Goal: Information Seeking & Learning: Find contact information

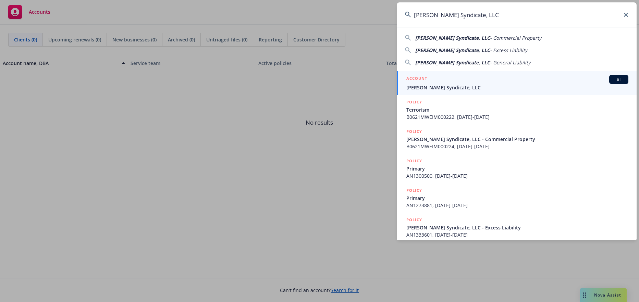
type input "[PERSON_NAME] Syndicate, LLC"
click at [462, 78] on div "ACCOUNT BI" at bounding box center [518, 79] width 222 height 9
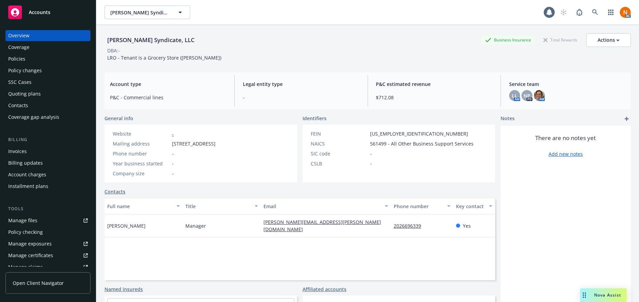
click at [207, 101] on div "Account type P&C - Commercial lines" at bounding box center [168, 91] width 127 height 32
drag, startPoint x: 269, startPoint y: 140, endPoint x: 64, endPoint y: 93, distance: 210.2
click at [218, 140] on div "Website - Mailing address [STREET_ADDRESS] Phone number - Year business started…" at bounding box center [164, 153] width 108 height 47
click at [42, 58] on div "Policies" at bounding box center [48, 58] width 80 height 11
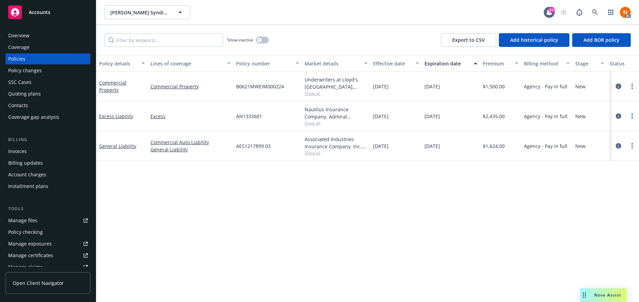
click at [617, 85] on icon "circleInformation" at bounding box center [618, 86] width 5 height 5
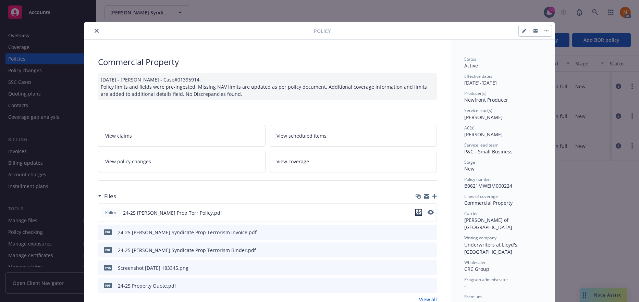
click at [416, 210] on icon "download file" at bounding box center [418, 212] width 5 height 5
click at [95, 31] on icon "close" at bounding box center [97, 31] width 4 height 4
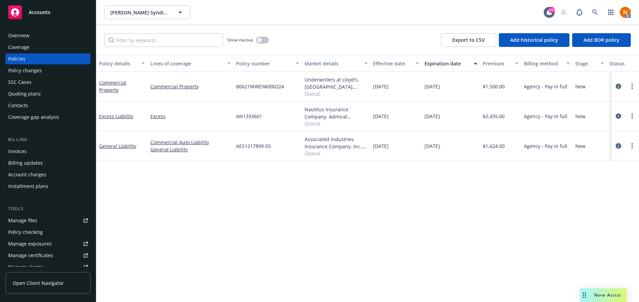
click at [619, 145] on icon "circleInformation" at bounding box center [618, 145] width 5 height 5
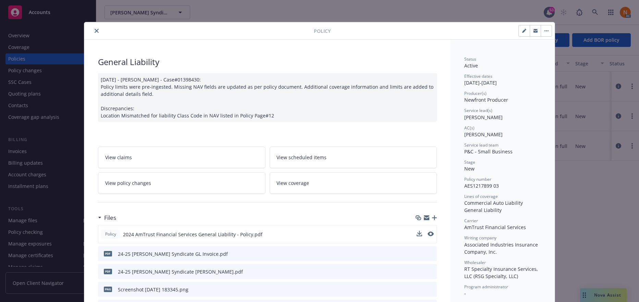
click at [422, 234] on div at bounding box center [425, 234] width 17 height 7
click at [416, 233] on icon "download file" at bounding box center [418, 233] width 5 height 5
click at [232, 97] on div "12/24/2024 - Srilakshmi Netela - Case#01398430: Policy limits were pre-ingested…" at bounding box center [267, 97] width 339 height 49
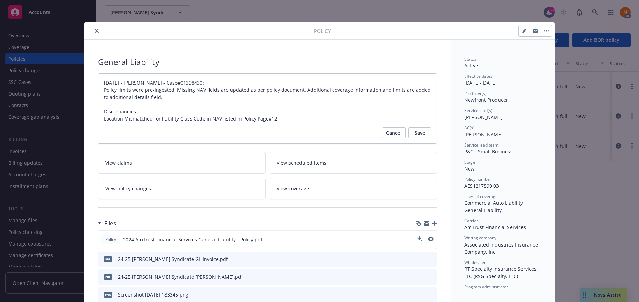
type textarea "x"
click at [98, 32] on div at bounding box center [200, 31] width 227 height 8
drag, startPoint x: 182, startPoint y: 37, endPoint x: 161, endPoint y: 36, distance: 20.6
click at [179, 37] on div "Policy" at bounding box center [319, 30] width 471 height 17
click at [93, 28] on button "close" at bounding box center [97, 31] width 8 height 8
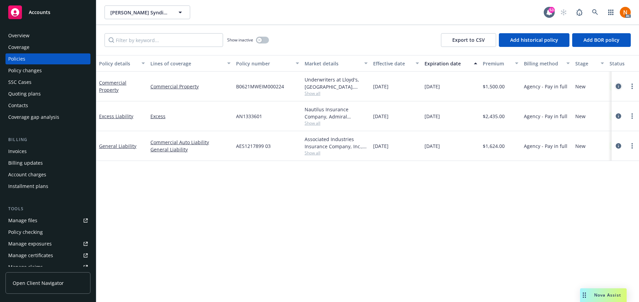
click at [618, 86] on icon "circleInformation" at bounding box center [618, 86] width 5 height 5
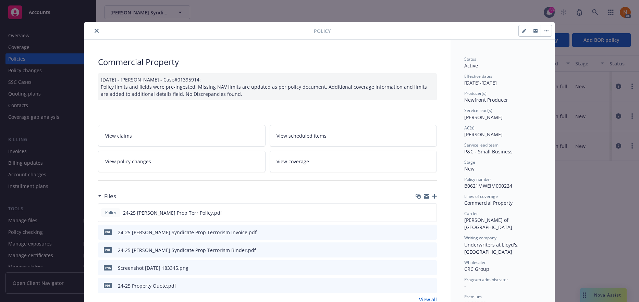
scroll to position [21, 0]
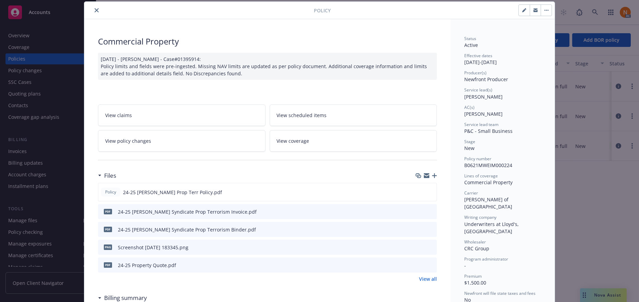
click at [417, 229] on icon "download file" at bounding box center [419, 229] width 4 height 4
click at [428, 280] on link "View all" at bounding box center [428, 279] width 18 height 7
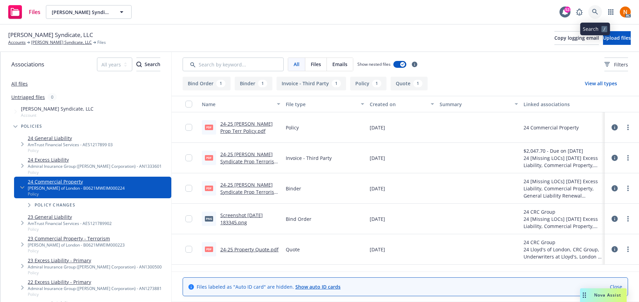
click at [594, 9] on icon at bounding box center [595, 12] width 6 height 6
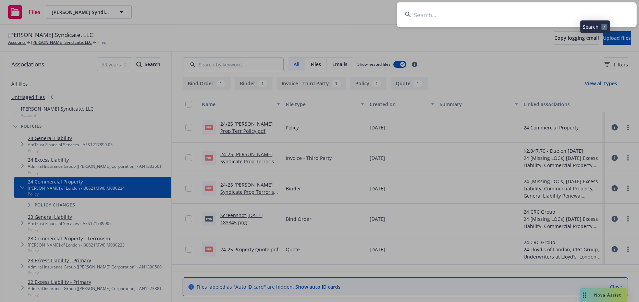
click at [480, 14] on input at bounding box center [517, 14] width 240 height 25
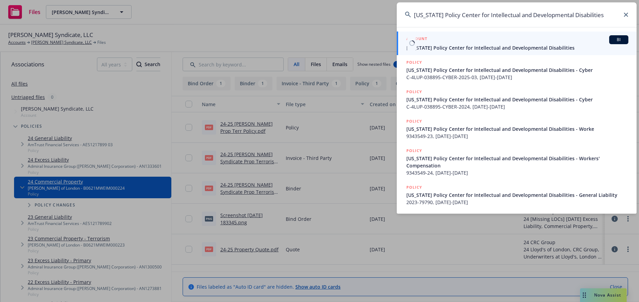
type input "California Policy Center for Intellectual and Developmental Disabilities"
click at [483, 45] on span "California Policy Center for Intellectual and Developmental Disabilities" at bounding box center [518, 47] width 222 height 7
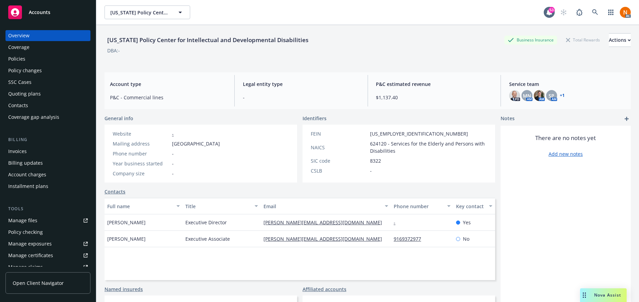
click at [246, 64] on div "California Policy Center for Intellectual and Developmental Disabilities Busine…" at bounding box center [368, 46] width 527 height 42
click at [27, 102] on div "Contacts" at bounding box center [18, 105] width 20 height 11
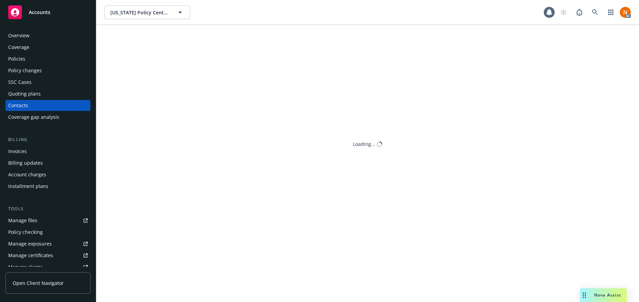
click at [34, 94] on div "Quoting plans" at bounding box center [24, 93] width 33 height 11
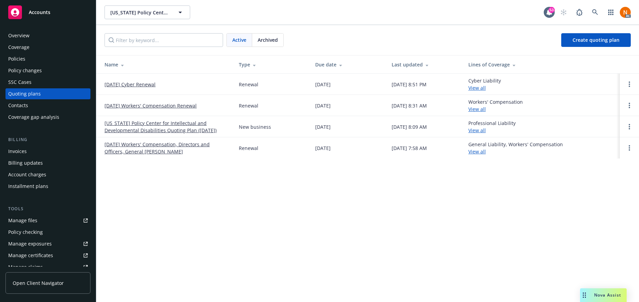
click at [137, 84] on link "01/01/26 Cyber Renewal" at bounding box center [130, 84] width 51 height 7
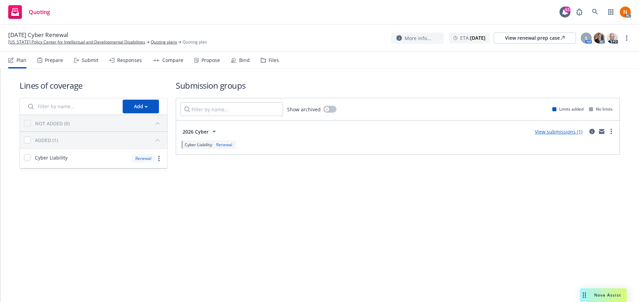
click at [295, 199] on div "Lines of coverage Add NOT ADDED (0) ADDED (1) Cyber Liability Renewal Submissio…" at bounding box center [319, 185] width 639 height 233
drag, startPoint x: 37, startPoint y: 56, endPoint x: 41, endPoint y: 56, distance: 3.8
click at [37, 56] on div "Prepare" at bounding box center [50, 60] width 26 height 16
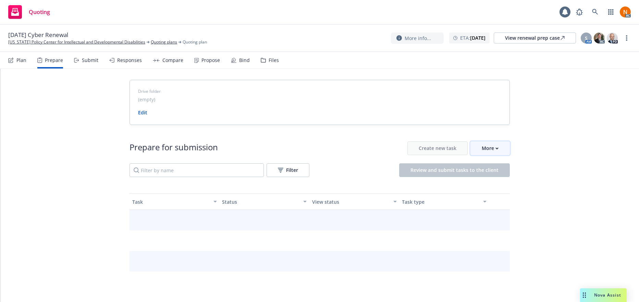
click at [494, 146] on div "More" at bounding box center [490, 148] width 17 height 13
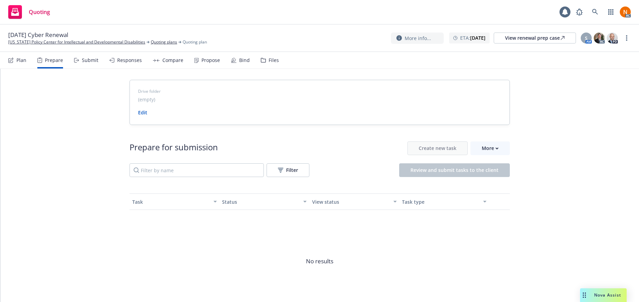
click at [494, 182] on span "Go to Indio account" at bounding box center [499, 180] width 61 height 7
click at [59, 42] on link "California Policy Center for Intellectual and Developmental Disabilities" at bounding box center [76, 42] width 137 height 6
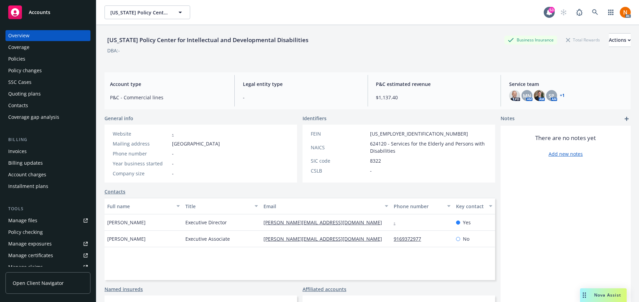
click at [49, 224] on link "Manage files" at bounding box center [47, 220] width 85 height 11
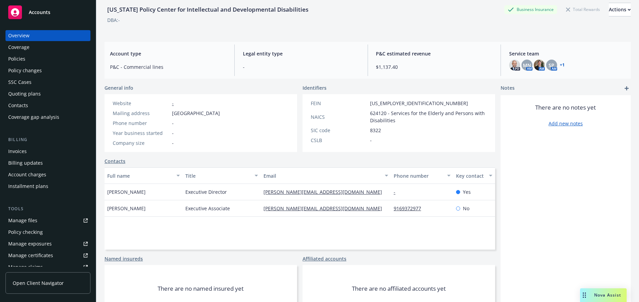
scroll to position [34, 0]
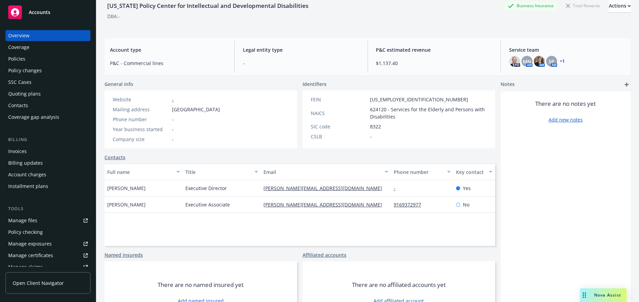
drag, startPoint x: 187, startPoint y: 108, endPoint x: 265, endPoint y: 108, distance: 78.2
click at [228, 108] on div "Website - Mailing address PO BOX, RANCHO CORDOVA, CA, 95814 Phone number - Year…" at bounding box center [167, 120] width 124 height 58
copy span "[GEOGRAPHIC_DATA]"
click at [220, 109] on span "[GEOGRAPHIC_DATA]" at bounding box center [196, 109] width 48 height 7
drag, startPoint x: 171, startPoint y: 108, endPoint x: 234, endPoint y: 109, distance: 63.1
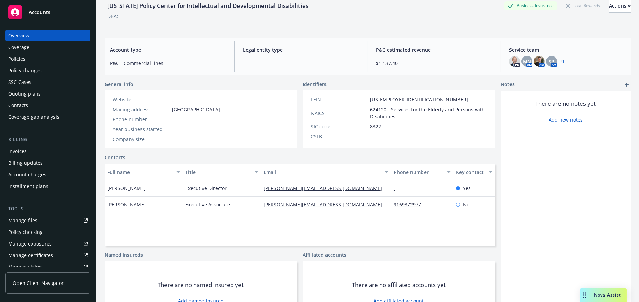
click at [223, 109] on div "Mailing address PO BOX, RANCHO CORDOVA, CA, 95814" at bounding box center [166, 109] width 113 height 7
copy span "PO BOX, RANCHO CORDOVA"
click at [172, 112] on span "[GEOGRAPHIC_DATA]" at bounding box center [196, 109] width 48 height 7
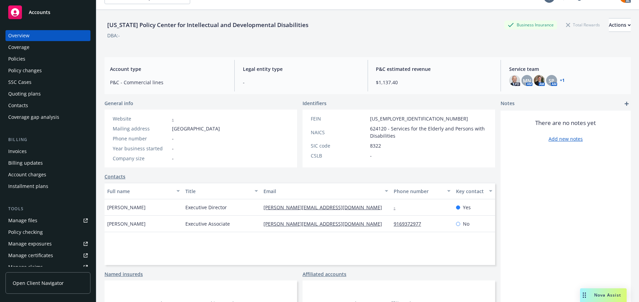
scroll to position [0, 0]
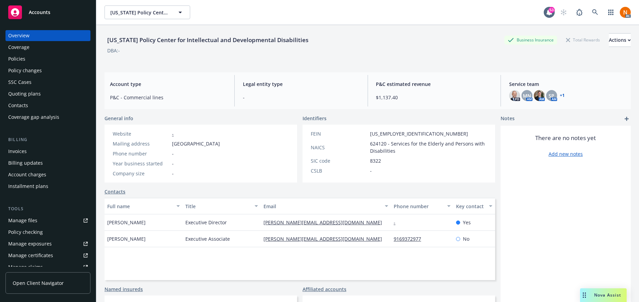
drag, startPoint x: 26, startPoint y: 55, endPoint x: 97, endPoint y: 83, distance: 76.4
click at [26, 55] on div "Policies" at bounding box center [48, 58] width 80 height 11
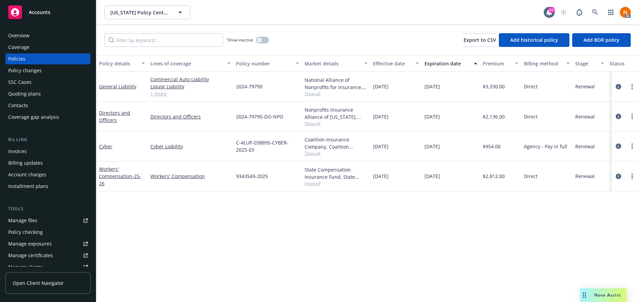
drag, startPoint x: 270, startPoint y: 225, endPoint x: 255, endPoint y: 185, distance: 42.0
click at [270, 224] on div "Policy details Lines of coverage Policy number Market details Effective date Ex…" at bounding box center [367, 178] width 543 height 247
click at [618, 147] on icon "circleInformation" at bounding box center [618, 146] width 5 height 5
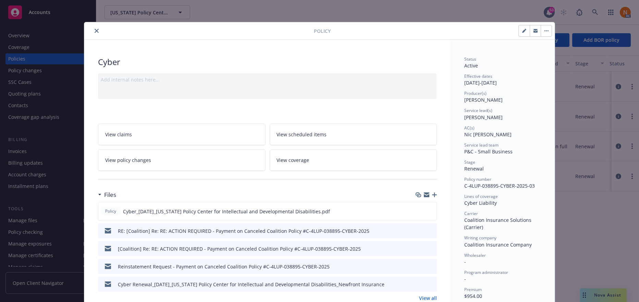
scroll to position [34, 0]
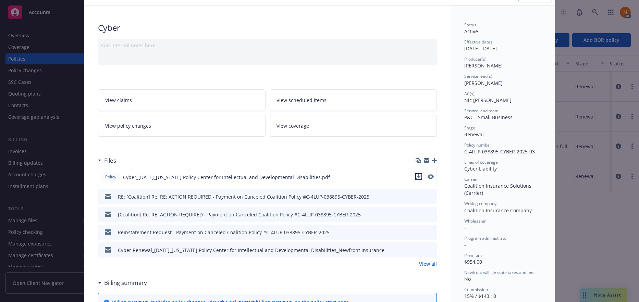
click at [417, 176] on icon "download file" at bounding box center [419, 176] width 4 height 4
click at [424, 263] on link "View all" at bounding box center [428, 264] width 18 height 7
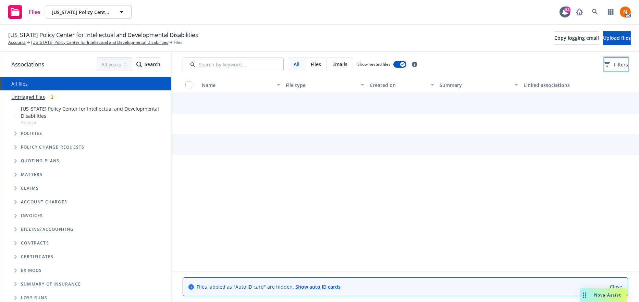
click at [621, 65] on button "Filters" at bounding box center [617, 65] width 24 height 14
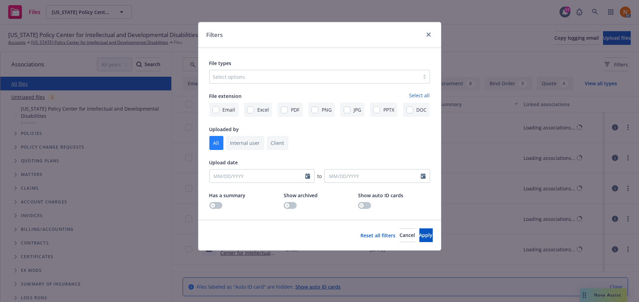
click at [301, 80] on div at bounding box center [314, 77] width 203 height 8
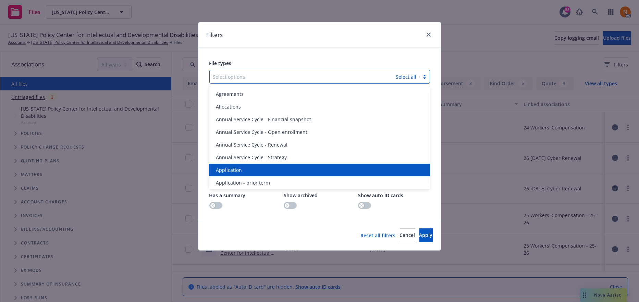
click at [286, 171] on div "Application" at bounding box center [319, 170] width 213 height 7
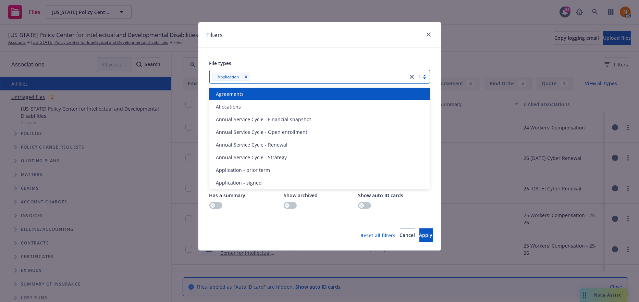
click at [305, 77] on div at bounding box center [328, 77] width 152 height 8
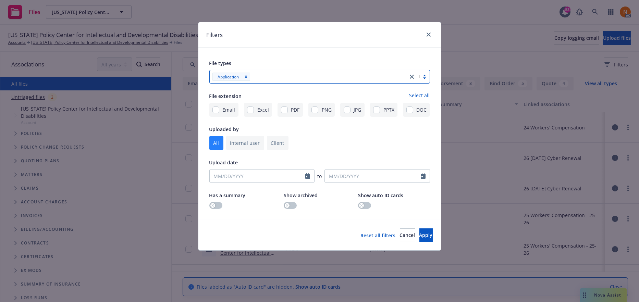
click at [305, 77] on div at bounding box center [328, 77] width 152 height 8
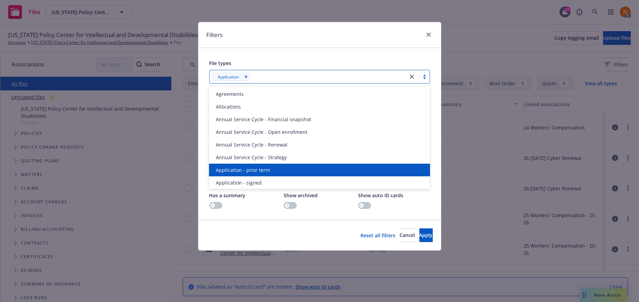
click at [269, 166] on div "Application - prior term" at bounding box center [319, 170] width 221 height 13
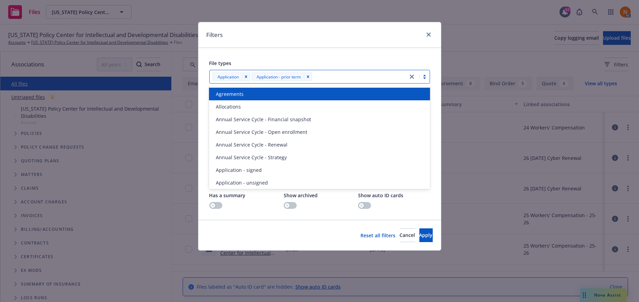
click at [329, 75] on div at bounding box center [359, 77] width 90 height 8
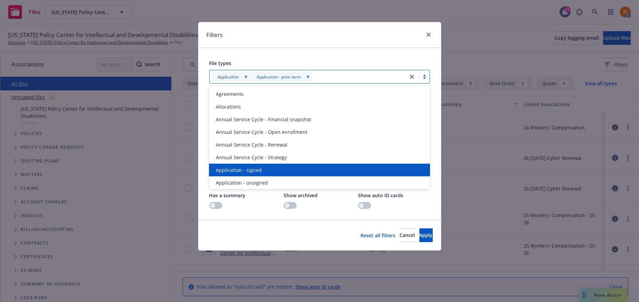
click at [265, 170] on div "Application - signed" at bounding box center [319, 170] width 213 height 7
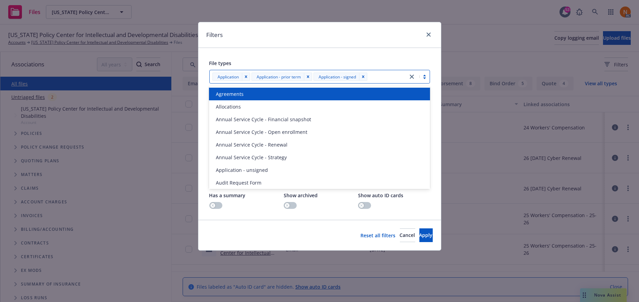
drag, startPoint x: 387, startPoint y: 67, endPoint x: 385, endPoint y: 74, distance: 8.0
click at [387, 67] on div "File types" at bounding box center [319, 63] width 221 height 8
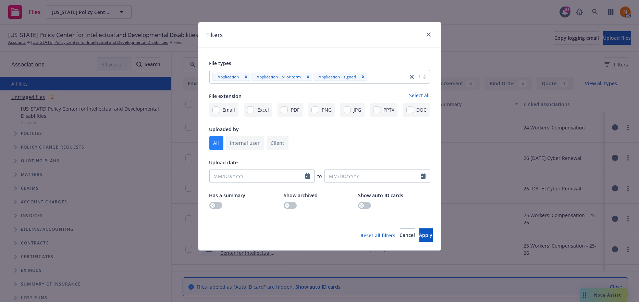
click at [385, 75] on div at bounding box center [387, 77] width 35 height 8
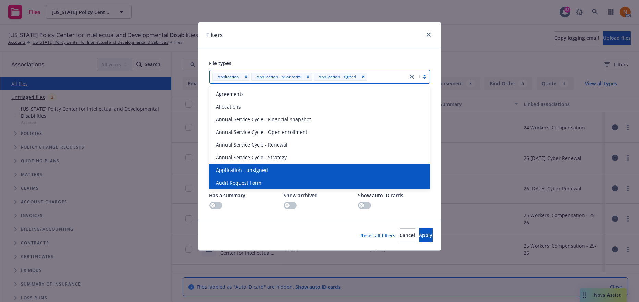
click at [303, 171] on div "Application - unsigned" at bounding box center [319, 170] width 213 height 7
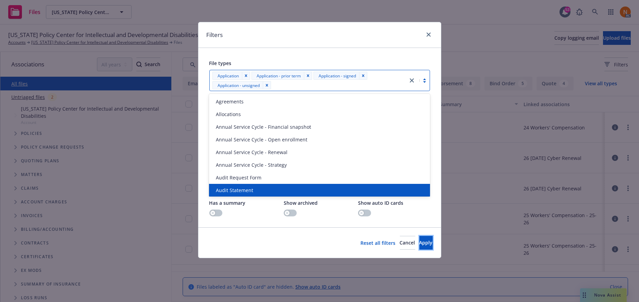
click at [420, 240] on span "Apply" at bounding box center [426, 243] width 13 height 7
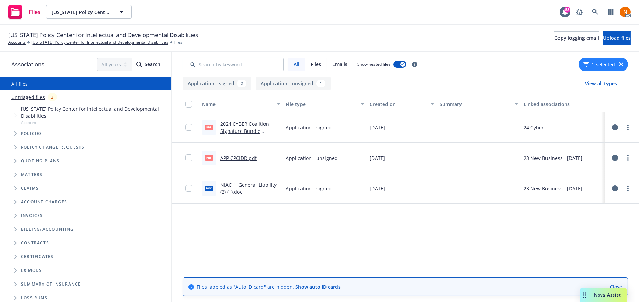
drag, startPoint x: 312, startPoint y: 225, endPoint x: 265, endPoint y: 165, distance: 76.3
click at [312, 225] on div "Name File type Created on Summary Linked associations pdf 2024 CYBER Coalition …" at bounding box center [406, 184] width 468 height 176
click at [254, 124] on link "2024 CYBER Coalition Signature Bundle signed.pdf" at bounding box center [244, 131] width 49 height 21
click at [240, 158] on link "APP CPCIDD.pdf" at bounding box center [238, 158] width 36 height 7
click at [400, 23] on div "Files California Policy Center for Intellectual and Developmental Disabilities …" at bounding box center [319, 12] width 639 height 25
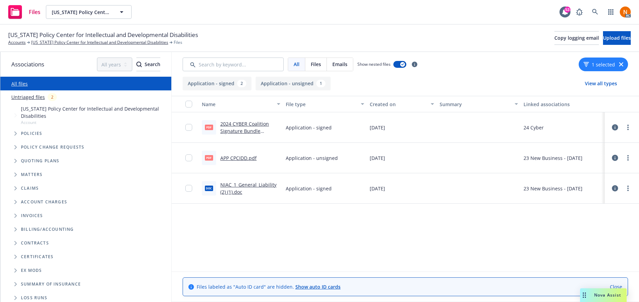
drag, startPoint x: 309, startPoint y: 231, endPoint x: 309, endPoint y: 225, distance: 6.5
click at [309, 230] on div "Name File type Created on Summary Linked associations pdf 2024 CYBER Coalition …" at bounding box center [406, 184] width 468 height 176
click at [87, 44] on link "[US_STATE] Policy Center for Intellectual and Developmental Disabilities" at bounding box center [99, 42] width 137 height 6
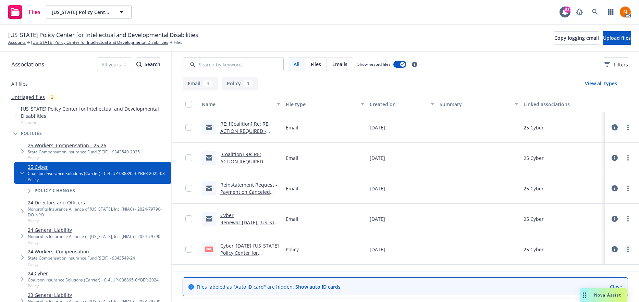
click at [628, 250] on icon "more" at bounding box center [628, 249] width 1 height 5
click at [591, 211] on link "Download" at bounding box center [603, 213] width 68 height 14
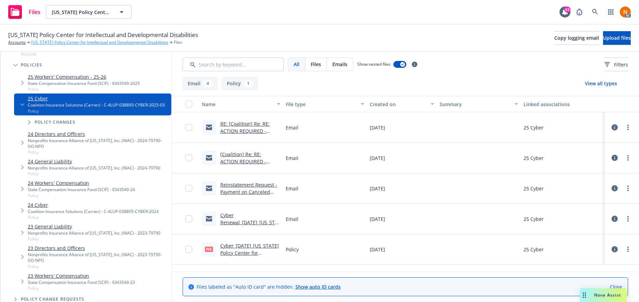
drag, startPoint x: 63, startPoint y: 43, endPoint x: 75, endPoint y: 45, distance: 12.5
click at [63, 43] on link "[US_STATE] Policy Center for Intellectual and Developmental Disabilities" at bounding box center [99, 42] width 137 height 6
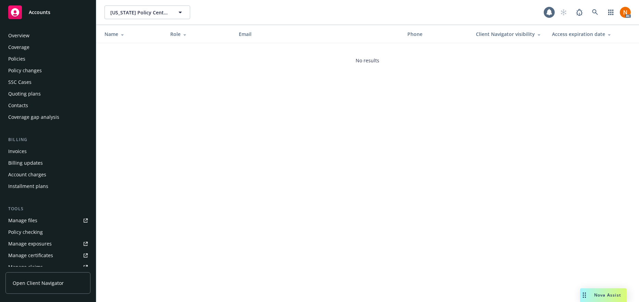
scroll to position [144, 0]
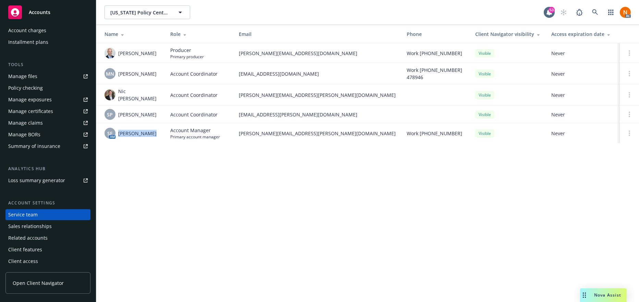
drag, startPoint x: 156, startPoint y: 133, endPoint x: 119, endPoint y: 130, distance: 37.5
click at [119, 130] on div "SF AM [PERSON_NAME]" at bounding box center [132, 133] width 55 height 11
copy span "[PERSON_NAME]"
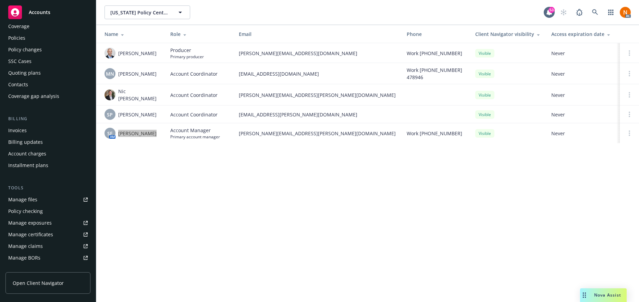
scroll to position [0, 0]
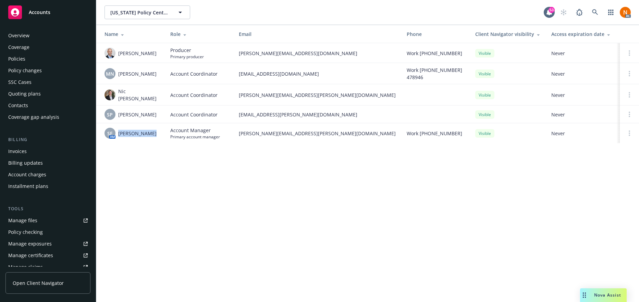
drag, startPoint x: 39, startPoint y: 55, endPoint x: 103, endPoint y: 53, distance: 63.8
click at [39, 55] on div "Policies" at bounding box center [48, 58] width 80 height 11
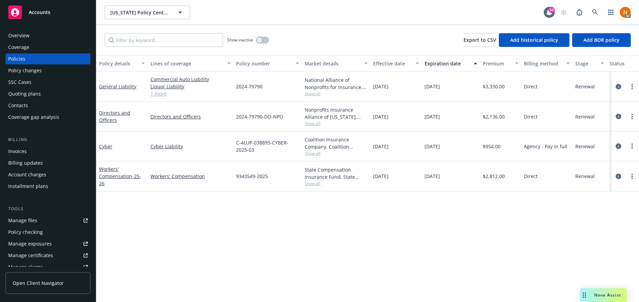
click at [617, 144] on icon "circleInformation" at bounding box center [618, 146] width 5 height 5
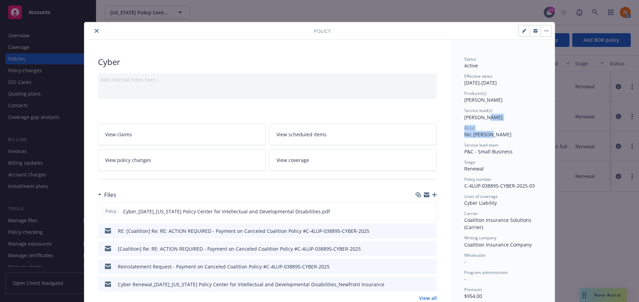
drag, startPoint x: 480, startPoint y: 115, endPoint x: 483, endPoint y: 136, distance: 21.2
click at [483, 136] on div "Status Active Effective dates [DATE] - [DATE] Producer(s) [PERSON_NAME] Service…" at bounding box center [503, 221] width 77 height 330
drag, startPoint x: 94, startPoint y: 31, endPoint x: 119, endPoint y: 34, distance: 24.8
click at [95, 31] on icon "close" at bounding box center [97, 31] width 4 height 4
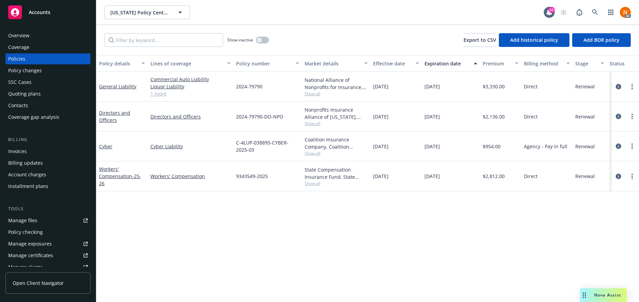
click at [340, 230] on div "Policy details Lines of coverage Policy number Market details Effective date Ex…" at bounding box center [367, 178] width 543 height 247
drag, startPoint x: 318, startPoint y: 202, endPoint x: 406, endPoint y: 179, distance: 91.4
click at [321, 201] on div "Policy details Lines of coverage Policy number Market details Effective date Ex…" at bounding box center [367, 178] width 543 height 247
click at [617, 145] on icon "circleInformation" at bounding box center [618, 146] width 5 height 5
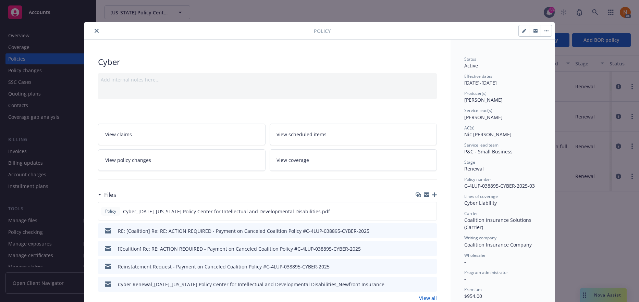
scroll to position [21, 0]
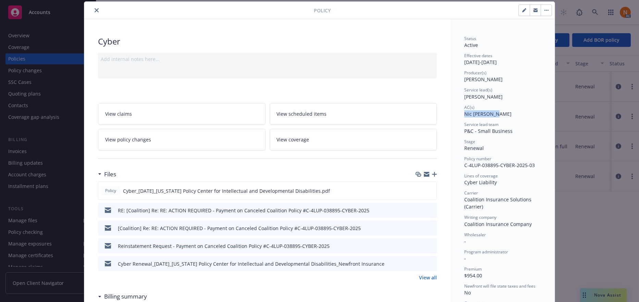
drag, startPoint x: 492, startPoint y: 113, endPoint x: 461, endPoint y: 114, distance: 30.2
copy span "Nic Tallichet"
click at [95, 9] on icon "close" at bounding box center [97, 10] width 4 height 4
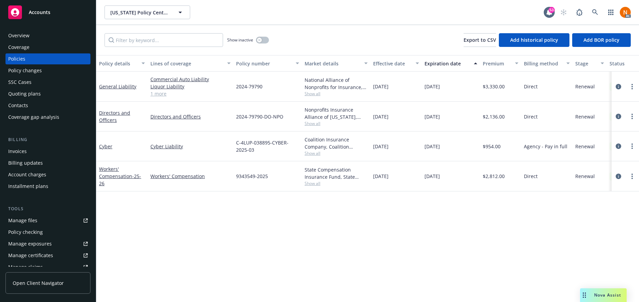
click at [161, 95] on link "1 more" at bounding box center [191, 93] width 80 height 7
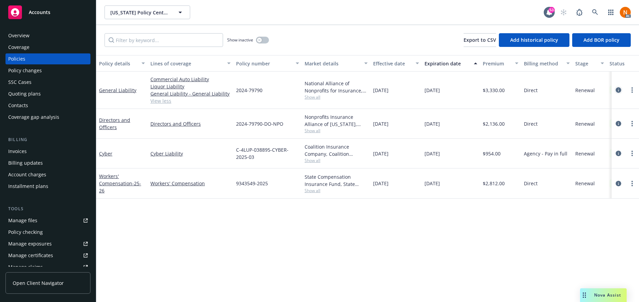
click at [616, 90] on icon "circleInformation" at bounding box center [618, 89] width 5 height 5
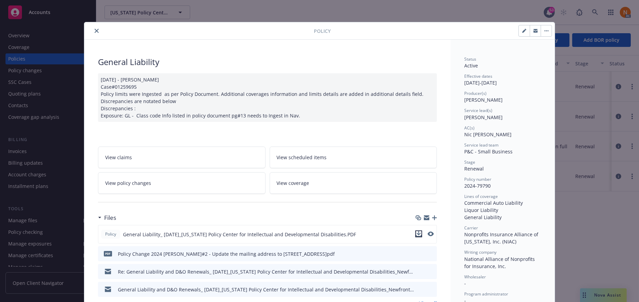
click at [419, 231] on icon "download file" at bounding box center [418, 233] width 5 height 5
click at [429, 233] on icon "preview file" at bounding box center [430, 234] width 6 height 5
click at [95, 32] on icon "close" at bounding box center [97, 31] width 4 height 4
click at [46, 36] on div "Policy General Liability 09/17/2024 - Venkata Reddy Case#01259695 Policy limits…" at bounding box center [319, 151] width 639 height 302
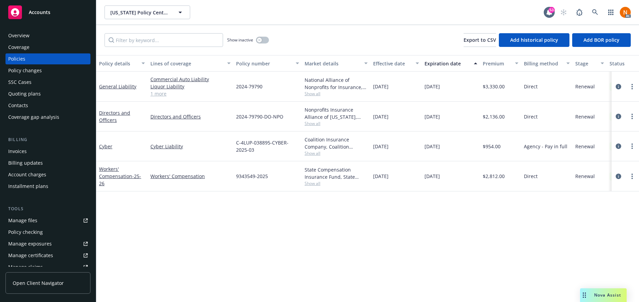
click at [42, 35] on div "Overview" at bounding box center [48, 35] width 80 height 11
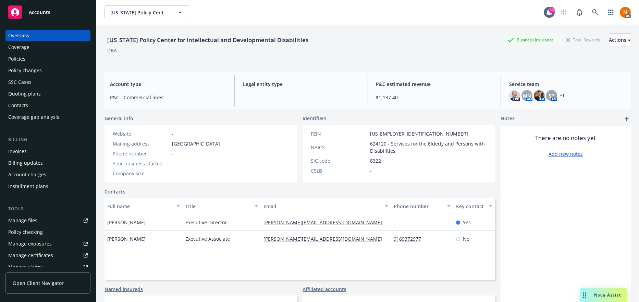
click at [303, 157] on div "FEIN 92-2247132 NAICS 624120 - Services for the Elderly and Persons with Disabi…" at bounding box center [399, 154] width 193 height 58
click at [592, 16] on link at bounding box center [596, 12] width 14 height 14
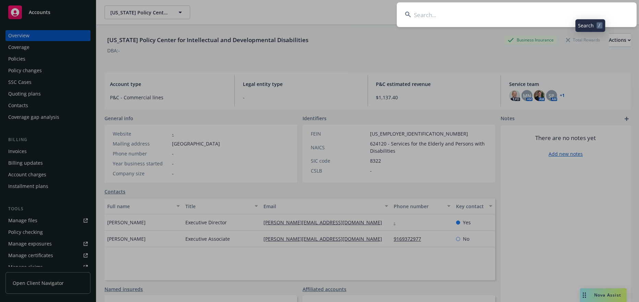
click at [481, 14] on input at bounding box center [517, 14] width 240 height 25
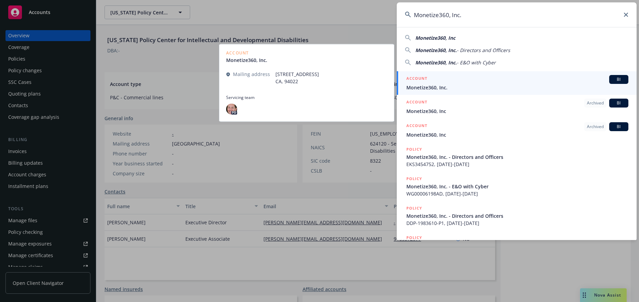
type input "Monetize360, Inc."
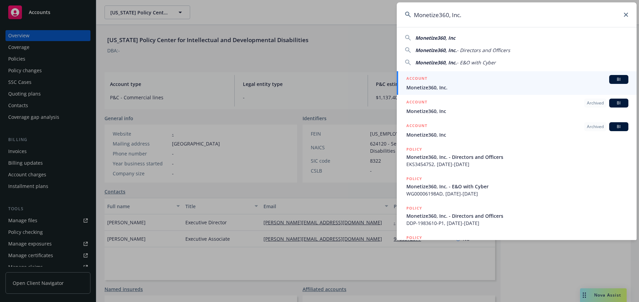
click at [480, 82] on div "ACCOUNT BI" at bounding box center [518, 79] width 222 height 9
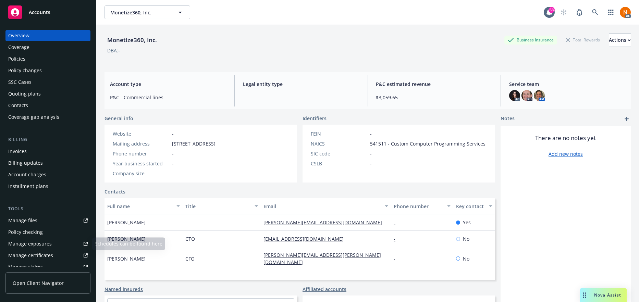
click at [29, 221] on div "Manage files" at bounding box center [22, 220] width 29 height 11
click at [206, 158] on div "Website - Mailing address 12921 Tripoli Ct., Los Altos Hills, CA, 94022 Phone n…" at bounding box center [164, 153] width 108 height 47
click at [29, 57] on div "Policies" at bounding box center [48, 58] width 80 height 11
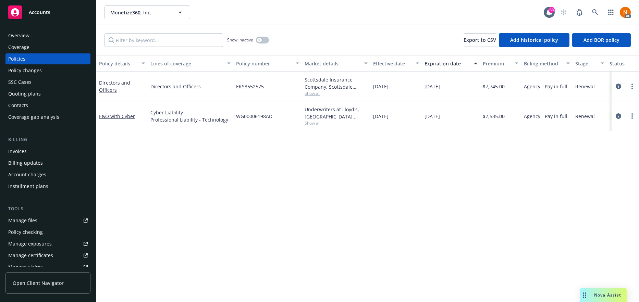
drag, startPoint x: 250, startPoint y: 164, endPoint x: 230, endPoint y: 131, distance: 38.5
click at [249, 164] on div "Policy details Lines of coverage Policy number Market details Effective date Ex…" at bounding box center [367, 178] width 543 height 247
click at [617, 86] on icon "circleInformation" at bounding box center [618, 86] width 5 height 5
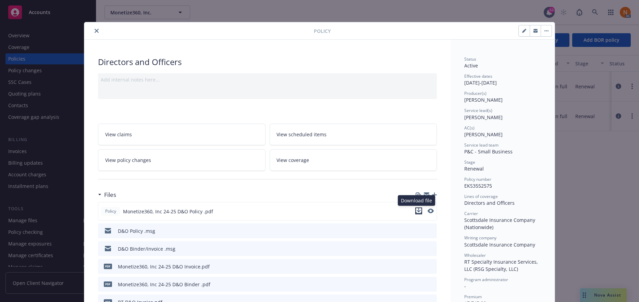
click at [416, 210] on icon "download file" at bounding box center [418, 210] width 5 height 5
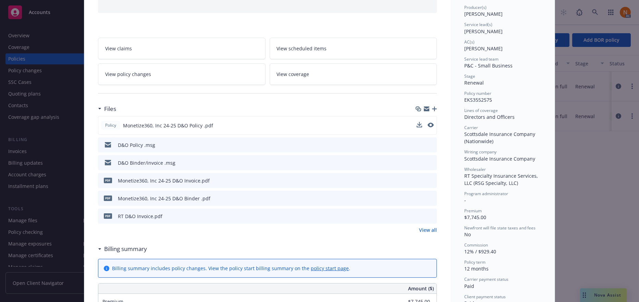
scroll to position [103, 0]
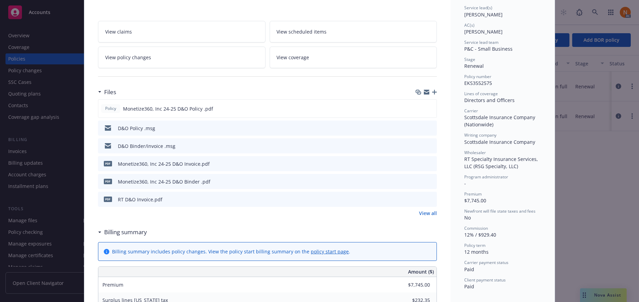
drag, startPoint x: 428, startPoint y: 214, endPoint x: 469, endPoint y: 213, distance: 40.5
click at [428, 214] on link "View all" at bounding box center [428, 213] width 18 height 7
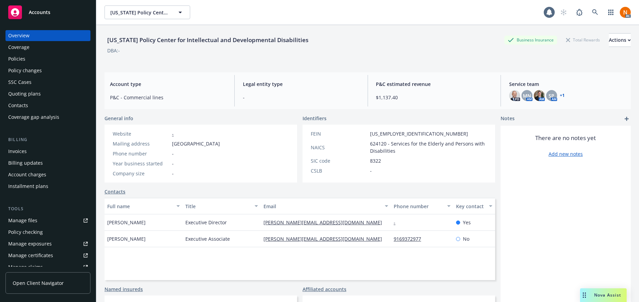
click at [35, 59] on div "Policies" at bounding box center [48, 58] width 80 height 11
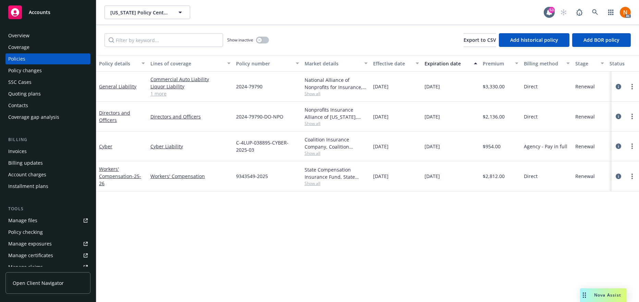
click at [161, 97] on link "1 more" at bounding box center [191, 93] width 80 height 7
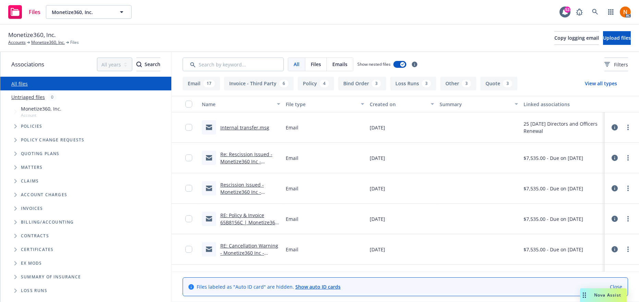
click at [404, 37] on div "Monetize360, Inc. Accounts Monetize360, Inc. Files Copy logging email Upload fi…" at bounding box center [319, 38] width 623 height 15
click at [605, 65] on icon at bounding box center [607, 64] width 5 height 5
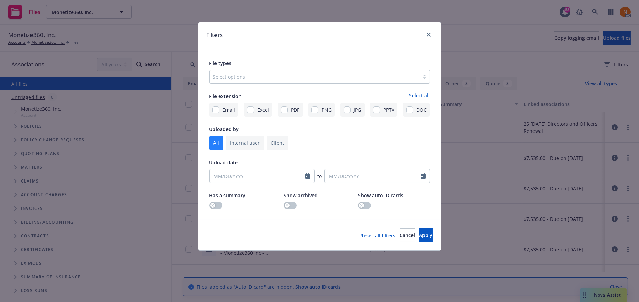
click at [320, 73] on div at bounding box center [314, 77] width 203 height 8
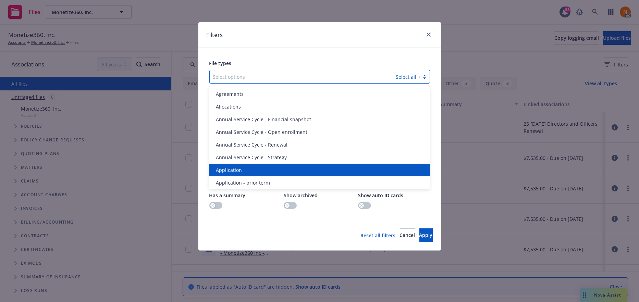
click at [255, 169] on div "Application" at bounding box center [319, 170] width 213 height 7
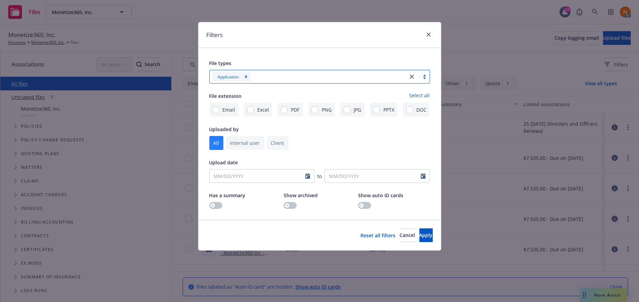
click at [309, 72] on div "Application" at bounding box center [309, 76] width 198 height 11
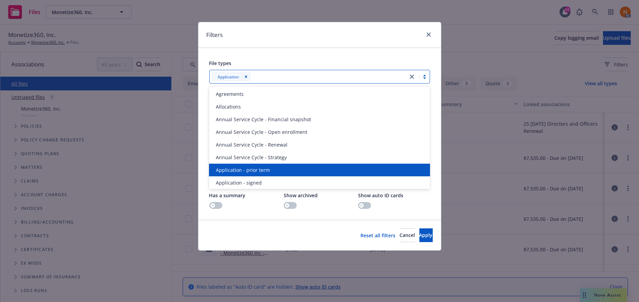
click at [266, 171] on span "Application - prior term" at bounding box center [243, 170] width 54 height 7
click at [266, 171] on div "Application - signed" at bounding box center [319, 170] width 213 height 7
click at [266, 171] on div "Application - unsigned" at bounding box center [319, 170] width 213 height 7
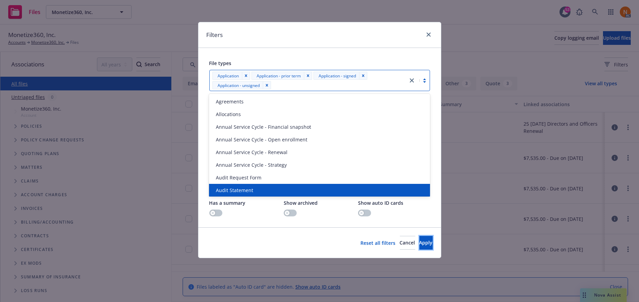
drag, startPoint x: 408, startPoint y: 236, endPoint x: 523, endPoint y: 31, distance: 235.6
click at [420, 236] on button "Apply" at bounding box center [426, 243] width 13 height 14
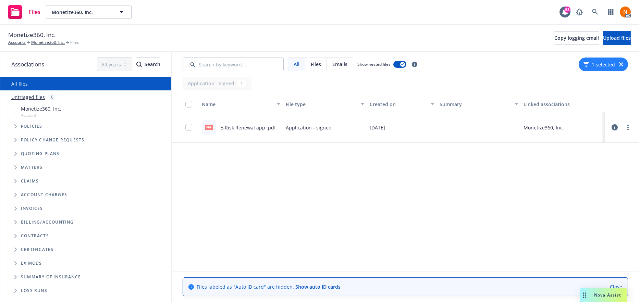
click at [307, 146] on div "Name File type Created on Summary Linked associations pdf E-Risk Renewal app .p…" at bounding box center [406, 184] width 468 height 176
click at [268, 128] on link "E-Risk Renewal app .pdf" at bounding box center [248, 127] width 56 height 7
click at [559, 162] on div "Name File type Created on Summary Linked associations pdf E-Risk Renewal app .p…" at bounding box center [406, 184] width 468 height 176
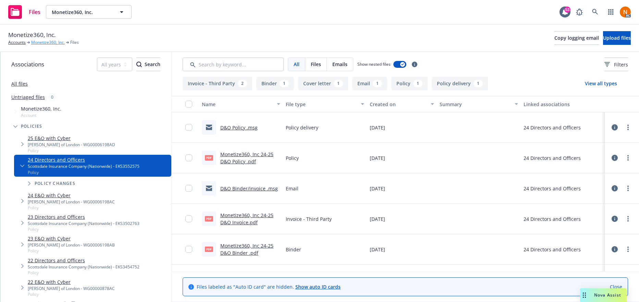
click at [39, 42] on link "Monetize360, Inc." at bounding box center [48, 42] width 34 height 6
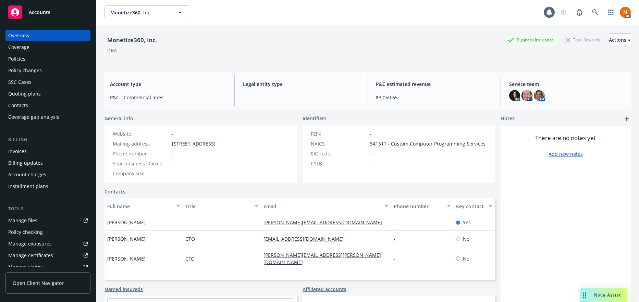
click at [47, 219] on link "Manage files" at bounding box center [47, 220] width 85 height 11
drag, startPoint x: 344, startPoint y: 222, endPoint x: 257, endPoint y: 221, distance: 86.7
click at [257, 221] on div "Jayaram Bhat - [EMAIL_ADDRESS][DOMAIN_NAME] - Yes" at bounding box center [300, 223] width 391 height 16
copy div "[PERSON_NAME][EMAIL_ADDRESS][DOMAIN_NAME]"
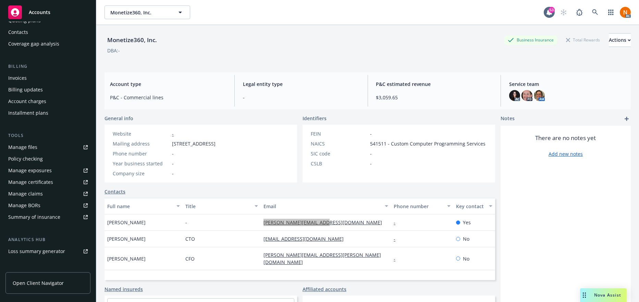
scroll to position [144, 0]
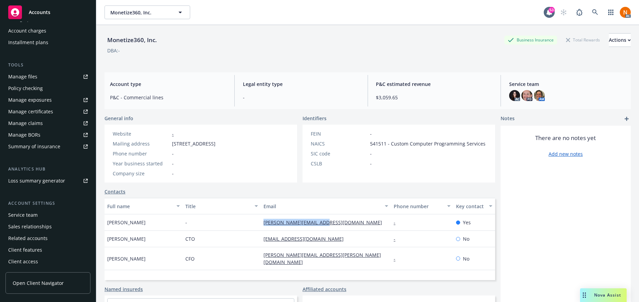
drag, startPoint x: 35, startPoint y: 213, endPoint x: 161, endPoint y: 209, distance: 125.5
click at [35, 213] on div "Service team" at bounding box center [22, 215] width 29 height 11
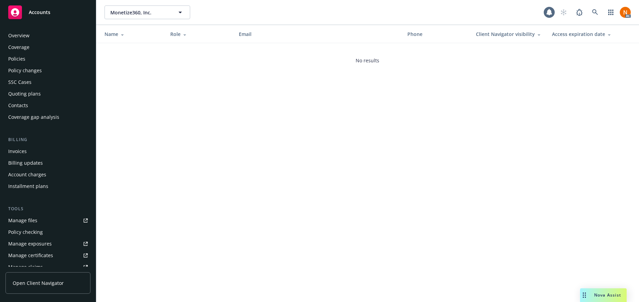
scroll to position [144, 0]
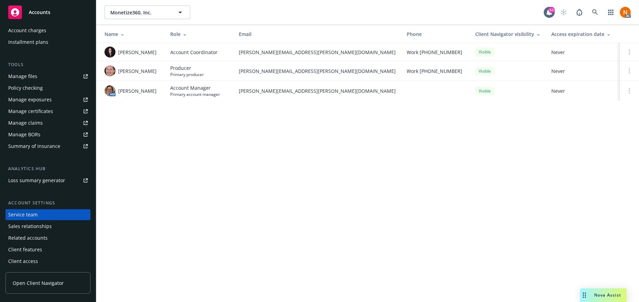
click at [367, 194] on div "Monetize360, Inc. Monetize360, Inc. 53 AC Name Role Email Phone Client Navigato…" at bounding box center [367, 151] width 543 height 302
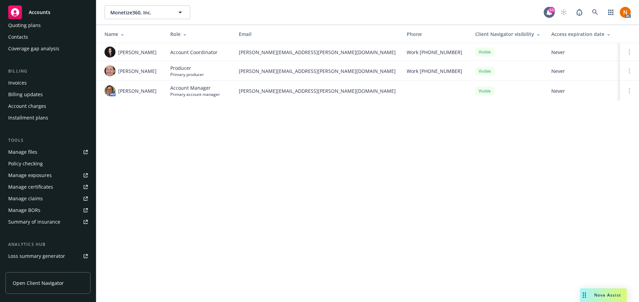
scroll to position [0, 0]
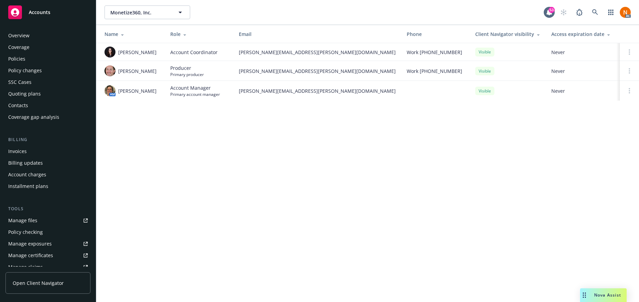
click at [34, 34] on div "Overview" at bounding box center [48, 35] width 80 height 11
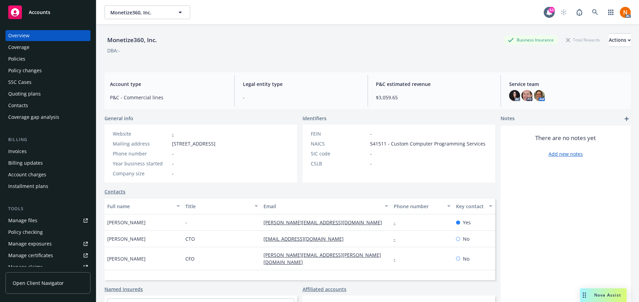
click at [224, 155] on div "Website - Mailing address 12921 Tripoli Ct., Los Altos Hills, CA, 94022 Phone n…" at bounding box center [164, 154] width 119 height 58
click at [218, 148] on div "Website - Mailing address 12921 Tripoli Ct., Los Altos Hills, CA, 94022 Phone n…" at bounding box center [164, 153] width 108 height 47
click at [218, 154] on div "Phone number -" at bounding box center [164, 153] width 108 height 7
drag, startPoint x: 16, startPoint y: 59, endPoint x: 88, endPoint y: 59, distance: 72.3
click at [16, 59] on div "Policies" at bounding box center [16, 58] width 17 height 11
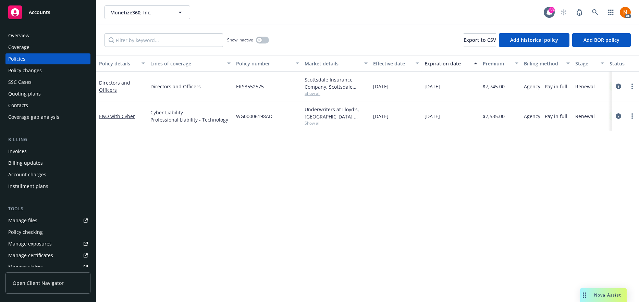
click at [343, 172] on div "Policy details Lines of coverage Policy number Market details Effective date Ex…" at bounding box center [367, 178] width 543 height 247
click at [314, 94] on span "Show all" at bounding box center [336, 94] width 63 height 6
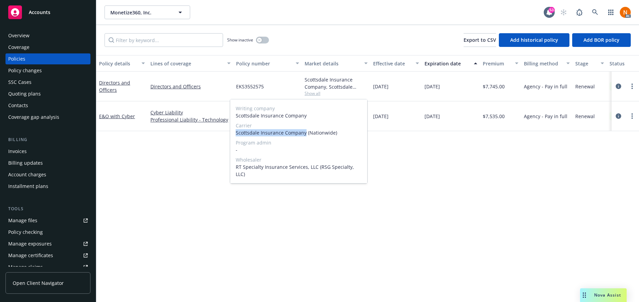
drag, startPoint x: 233, startPoint y: 133, endPoint x: 305, endPoint y: 135, distance: 72.4
click at [305, 135] on div "Writing company Scottsdale Insurance Company Carrier Scottsdale Insurance Compa…" at bounding box center [298, 141] width 137 height 84
copy span "Scottsdale Insurance Company"
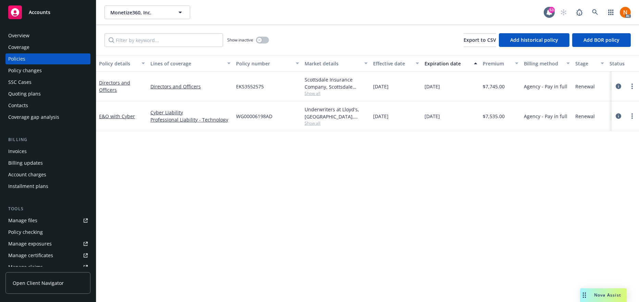
drag, startPoint x: 45, startPoint y: 38, endPoint x: 69, endPoint y: 33, distance: 24.6
click at [45, 38] on div "Overview" at bounding box center [48, 35] width 80 height 11
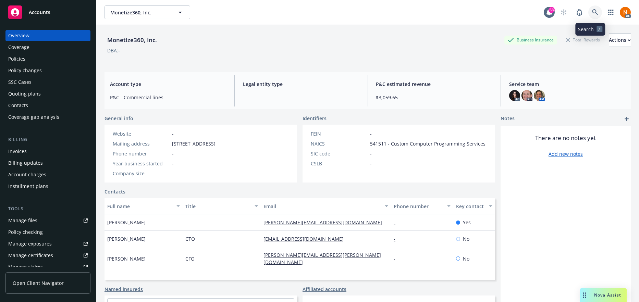
click at [593, 15] on link at bounding box center [596, 12] width 14 height 14
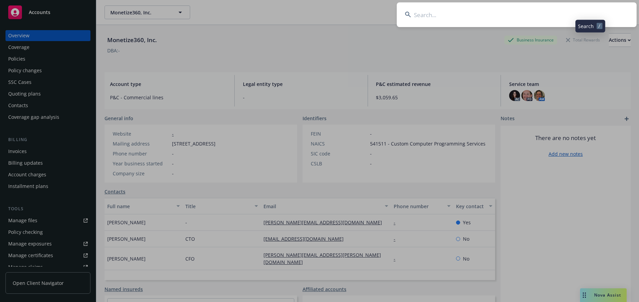
click at [449, 17] on input at bounding box center [517, 14] width 240 height 25
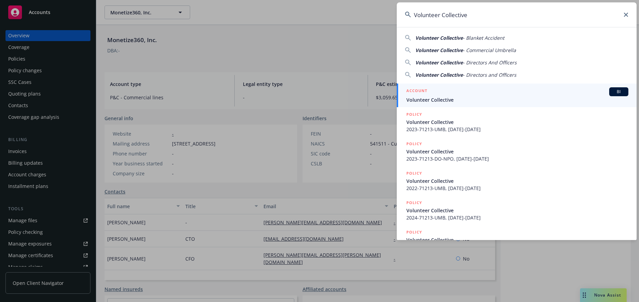
type input "Volunteer Collective"
click at [465, 96] on span "Volunteer Collective" at bounding box center [518, 99] width 222 height 7
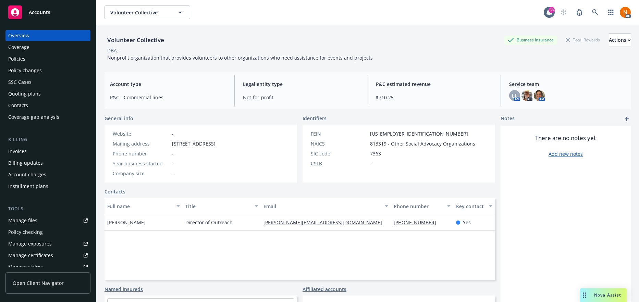
click at [20, 62] on div "Policies" at bounding box center [16, 58] width 17 height 11
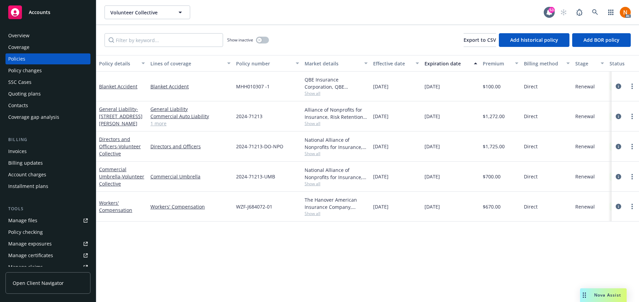
drag, startPoint x: 268, startPoint y: 243, endPoint x: 225, endPoint y: 212, distance: 53.3
click at [266, 240] on div "Policy details Lines of coverage Policy number Market details Effective date Ex…" at bounding box center [367, 178] width 543 height 247
drag, startPoint x: 163, startPoint y: 122, endPoint x: 172, endPoint y: 125, distance: 9.4
click at [163, 122] on link "1 more" at bounding box center [191, 123] width 80 height 7
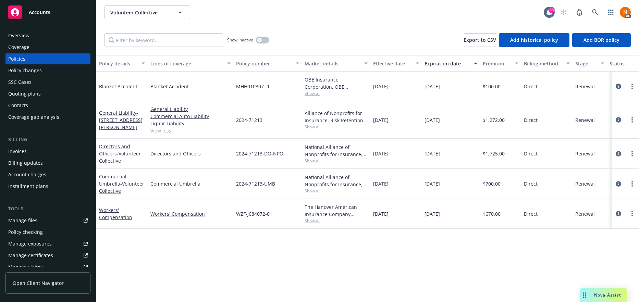
drag, startPoint x: 214, startPoint y: 268, endPoint x: 192, endPoint y: 241, distance: 34.9
click at [212, 264] on div "Policy details Lines of coverage Policy number Market details Effective date Ex…" at bounding box center [367, 178] width 543 height 247
click at [165, 133] on link "View less" at bounding box center [191, 130] width 80 height 7
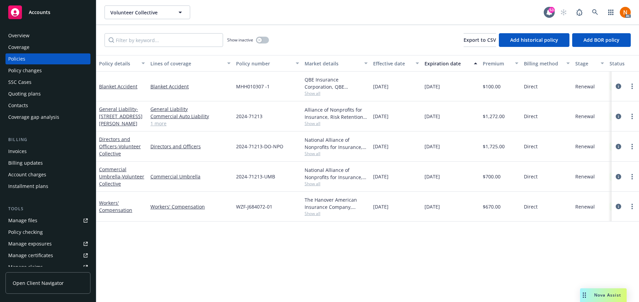
drag, startPoint x: 61, startPoint y: 103, endPoint x: 250, endPoint y: 80, distance: 190.4
click at [61, 103] on div "Contacts" at bounding box center [48, 105] width 80 height 11
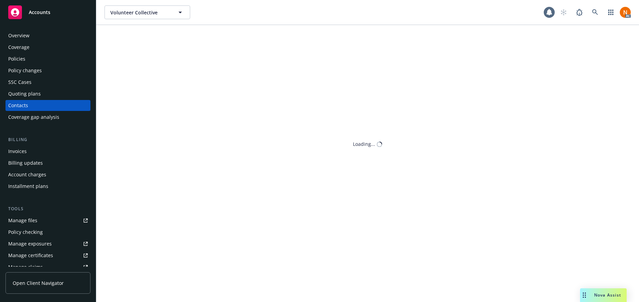
click at [39, 90] on div "Quoting plans" at bounding box center [24, 93] width 33 height 11
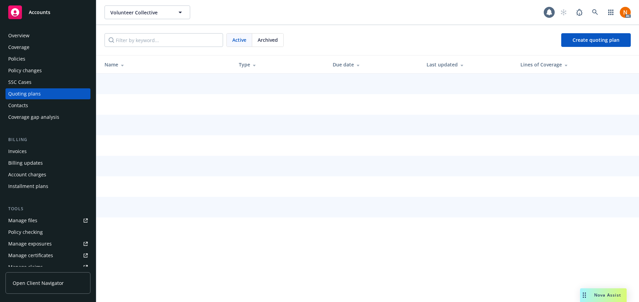
click at [74, 94] on div "Quoting plans" at bounding box center [48, 93] width 80 height 11
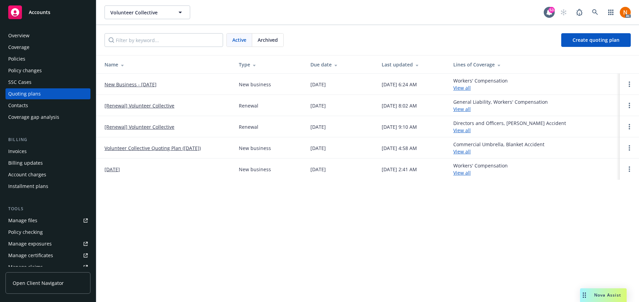
click at [277, 43] on span "Archived" at bounding box center [268, 39] width 20 height 7
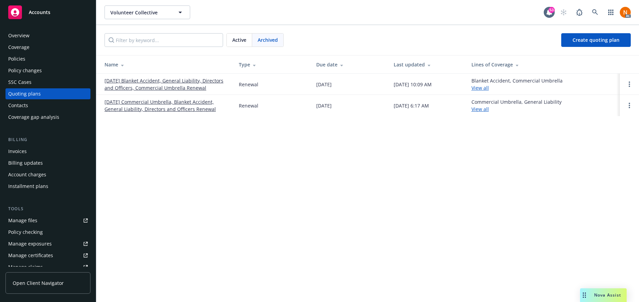
click at [324, 177] on div "Volunteer Collective Volunteer Collective 53 AC Active Archived Create quoting …" at bounding box center [367, 151] width 543 height 302
click at [190, 80] on link "11/01/25 Blanket Accident, General Liability, Directors and Officers, Commercia…" at bounding box center [166, 84] width 123 height 14
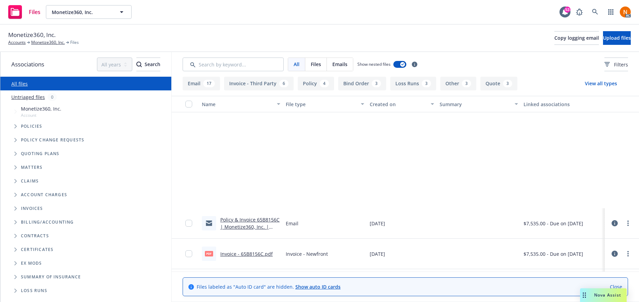
scroll to position [343, 0]
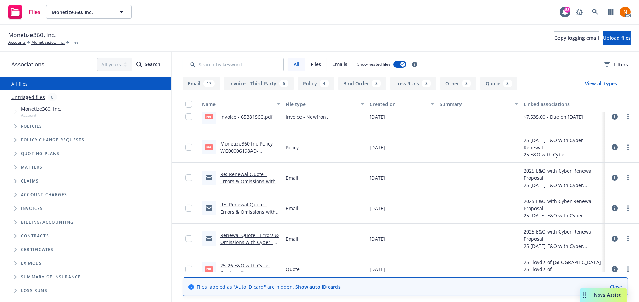
click at [254, 142] on link "Monetize360 Inc-Policy-WG00006198AD-30-Apr-2025.pdf" at bounding box center [247, 151] width 54 height 21
click at [254, 144] on link "Monetize360 Inc-Policy-WG00006198AD-30-Apr-2025.pdf" at bounding box center [247, 151] width 54 height 21
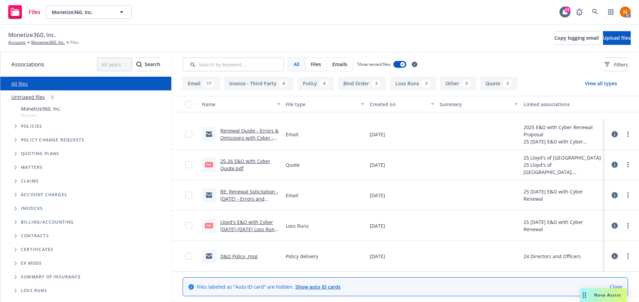
scroll to position [514, 0]
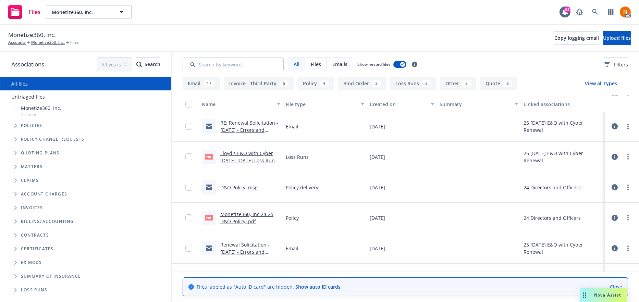
click at [348, 149] on div "Loss Runs" at bounding box center [325, 157] width 84 height 31
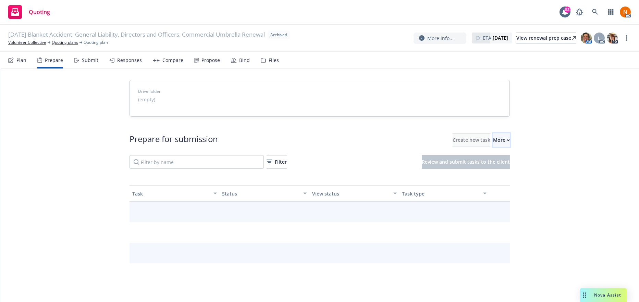
click at [493, 138] on div "More" at bounding box center [501, 140] width 17 height 13
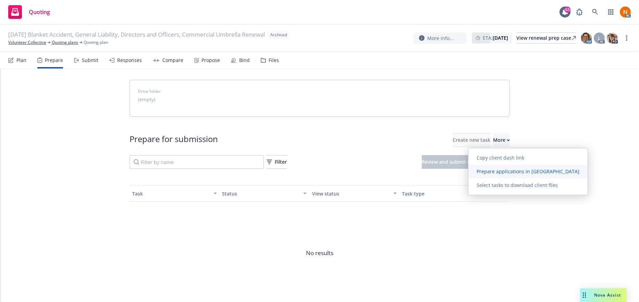
click at [498, 171] on span "Prepare applications in Indio" at bounding box center [528, 171] width 119 height 7
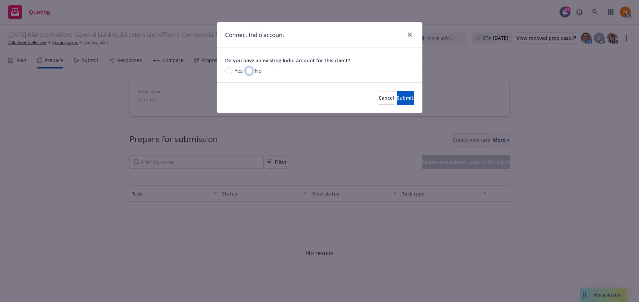
click at [250, 72] on input "No" at bounding box center [249, 71] width 7 height 7
radio input "true"
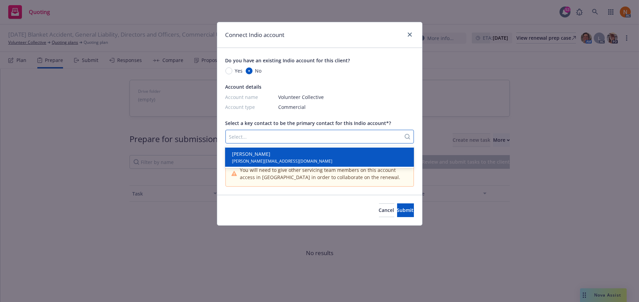
click at [274, 134] on div at bounding box center [313, 137] width 168 height 8
click at [269, 155] on span "Elisa Schwartz" at bounding box center [282, 154] width 100 height 7
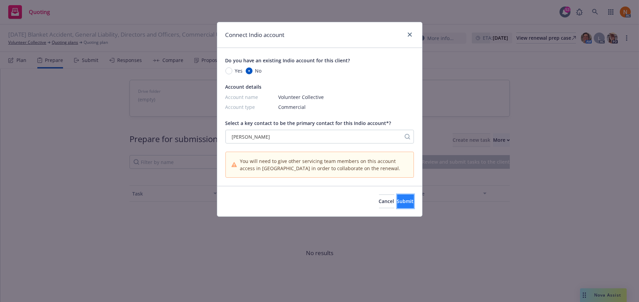
click at [397, 202] on span "Submit" at bounding box center [405, 201] width 17 height 7
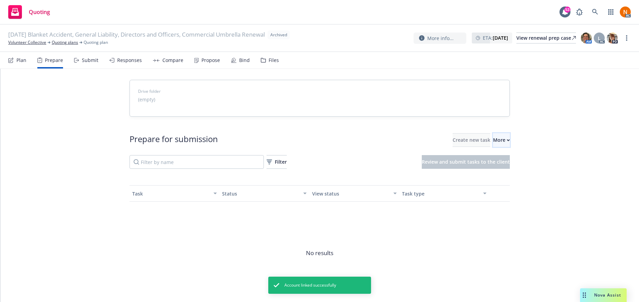
click at [496, 146] on div "More" at bounding box center [501, 140] width 17 height 13
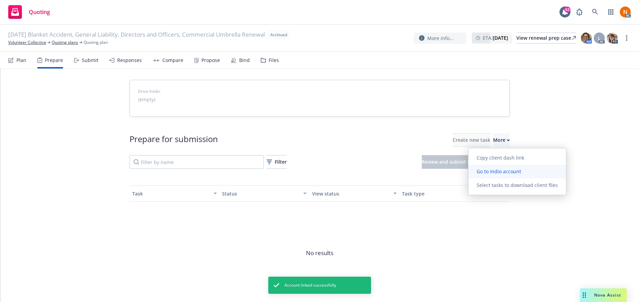
click at [491, 172] on span "Go to Indio account" at bounding box center [499, 171] width 61 height 7
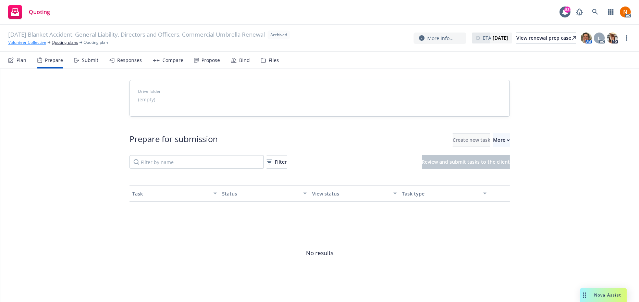
click at [35, 43] on link "Volunteer Collective" at bounding box center [27, 42] width 38 height 6
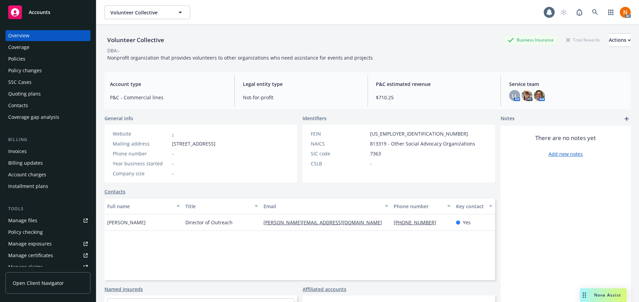
click at [216, 147] on span "[STREET_ADDRESS]" at bounding box center [194, 143] width 44 height 7
drag, startPoint x: 174, startPoint y: 142, endPoint x: 241, endPoint y: 143, distance: 66.2
click at [218, 143] on div "Website - Mailing address [STREET_ADDRESS] Phone number - Year business started…" at bounding box center [164, 153] width 108 height 47
copy span "[STREET_ADDRESS]"
drag, startPoint x: 322, startPoint y: 141, endPoint x: 301, endPoint y: 146, distance: 21.0
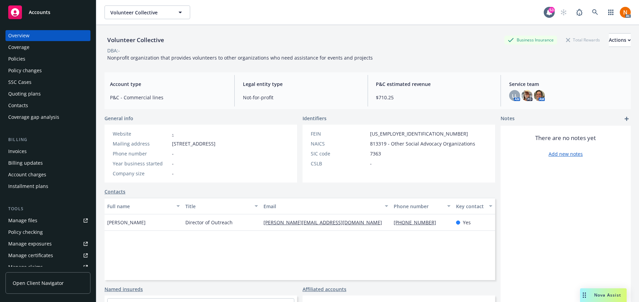
click at [317, 144] on div "NAICS" at bounding box center [339, 143] width 57 height 7
drag, startPoint x: 242, startPoint y: 143, endPoint x: 272, endPoint y: 143, distance: 30.2
click at [216, 143] on span "2222 Pico Boulevard, Suite 102, Santa Monica, CA, 90405" at bounding box center [194, 143] width 44 height 7
copy span "Santa Monica"
drag, startPoint x: 306, startPoint y: 157, endPoint x: 301, endPoint y: 157, distance: 5.5
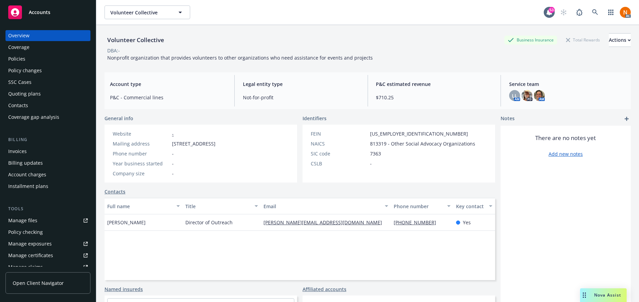
click at [305, 157] on div "FEIN 87-1748393 NAICS 813319 - Other Social Advocacy Organizations SIC code 736…" at bounding box center [393, 154] width 181 height 58
click at [171, 147] on div "Mailing address 2222 Pico Boulevard, Suite 102, Santa Monica, CA, 90405" at bounding box center [164, 143] width 108 height 7
click at [178, 147] on span "2222 Pico Boulevard, Suite 102, Santa Monica, CA, 90405" at bounding box center [194, 143] width 44 height 7
copy span "90405"
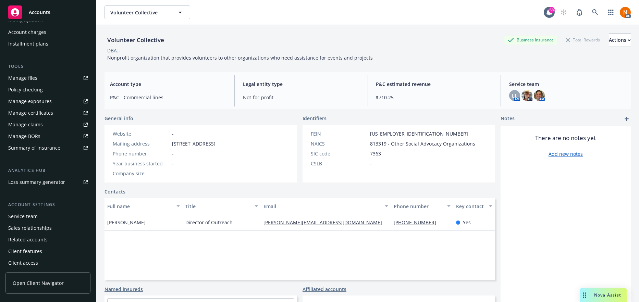
scroll to position [144, 0]
click at [34, 209] on div "Account settings Service team Sales relationships Related accounts Client featu…" at bounding box center [47, 233] width 85 height 67
drag, startPoint x: 34, startPoint y: 215, endPoint x: 43, endPoint y: 215, distance: 8.6
click at [34, 215] on div "Service team" at bounding box center [22, 215] width 29 height 11
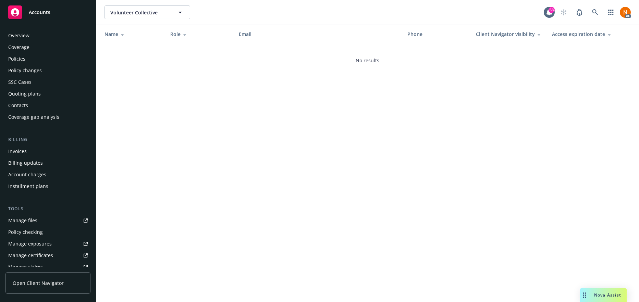
scroll to position [144, 0]
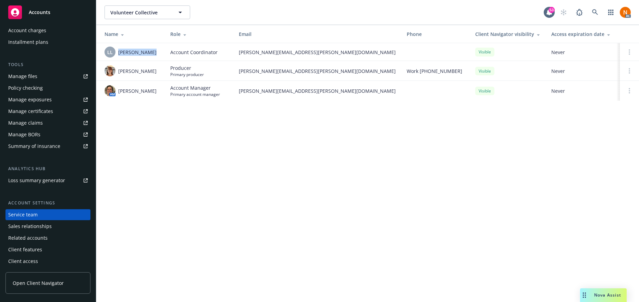
drag, startPoint x: 149, startPoint y: 51, endPoint x: 117, endPoint y: 51, distance: 31.5
click at [117, 51] on div "LL Lacy Lipetzky" at bounding box center [132, 52] width 55 height 11
copy span "[PERSON_NAME]"
drag, startPoint x: 122, startPoint y: 68, endPoint x: 137, endPoint y: 74, distance: 16.6
click at [137, 74] on div "[PERSON_NAME]" at bounding box center [132, 70] width 55 height 11
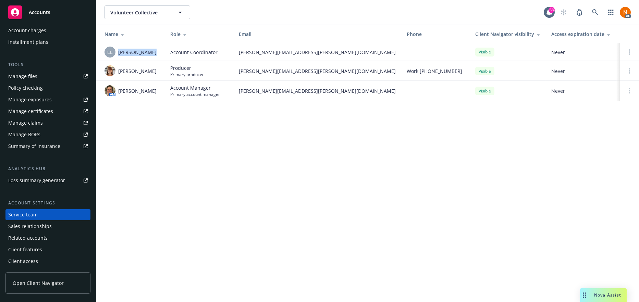
copy span "Maureen Bernstei"
click at [249, 116] on div "Volunteer Collective Volunteer Collective 53 AC Name Role Email Phone Client Na…" at bounding box center [367, 151] width 543 height 302
drag, startPoint x: 160, startPoint y: 91, endPoint x: 179, endPoint y: 90, distance: 19.6
click at [119, 93] on td "AM Nicholas Baldwin" at bounding box center [130, 91] width 69 height 20
copy span "[PERSON_NAME]"
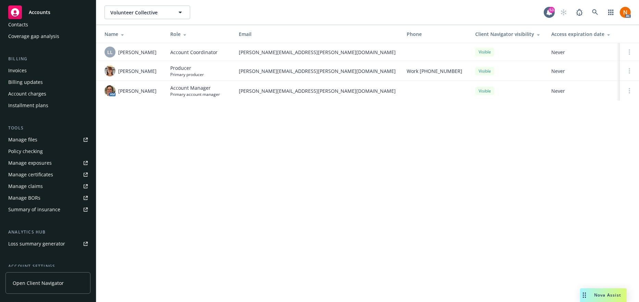
scroll to position [7, 0]
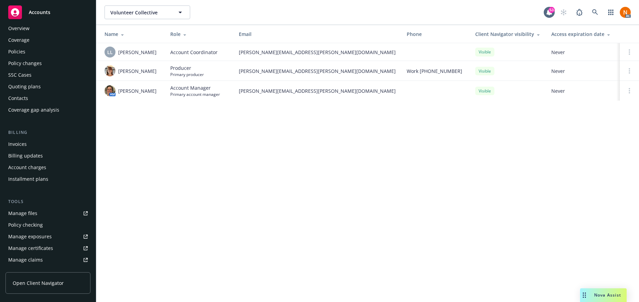
drag, startPoint x: 44, startPoint y: 84, endPoint x: 52, endPoint y: 71, distance: 15.4
click at [44, 84] on div "Quoting plans" at bounding box center [48, 86] width 80 height 11
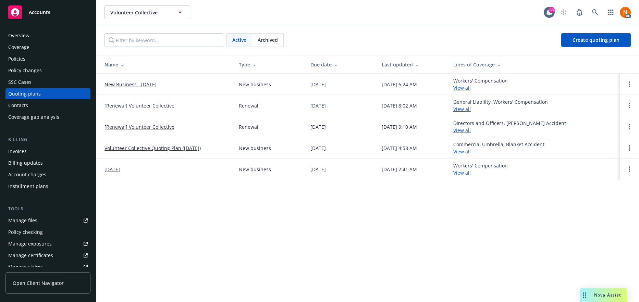
click at [249, 213] on div "Volunteer Collective Volunteer Collective 53 AC Active Archived Create quoting …" at bounding box center [367, 151] width 543 height 302
click at [270, 47] on div "Active Archived" at bounding box center [255, 40] width 57 height 14
click at [277, 41] on span "Archived" at bounding box center [268, 39] width 20 height 7
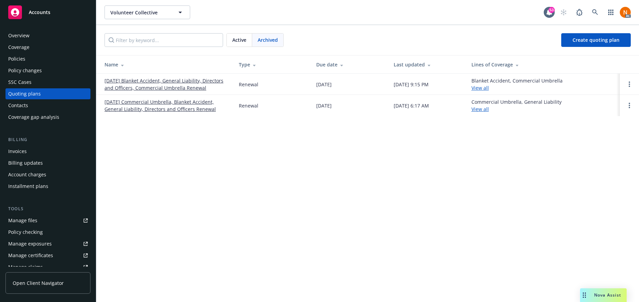
drag, startPoint x: 185, startPoint y: 88, endPoint x: 237, endPoint y: 93, distance: 52.3
click at [185, 88] on link "11/01/25 Blanket Accident, General Liability, Directors and Officers, Commercia…" at bounding box center [166, 84] width 123 height 14
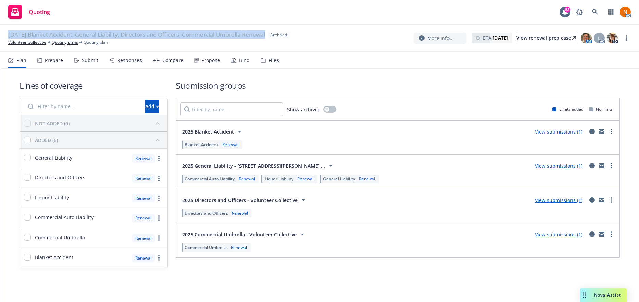
drag, startPoint x: 9, startPoint y: 35, endPoint x: 275, endPoint y: 36, distance: 266.7
click at [275, 36] on div "[DATE] Blanket Accident, General Liability, Directors and Officers, Commercial …" at bounding box center [150, 35] width 285 height 9
copy span "[DATE] Blanket Accident, General Liability, Directors and Officers, Commercial …"
drag, startPoint x: 37, startPoint y: 43, endPoint x: 67, endPoint y: 57, distance: 32.4
click at [37, 43] on link "Volunteer Collective" at bounding box center [27, 42] width 38 height 6
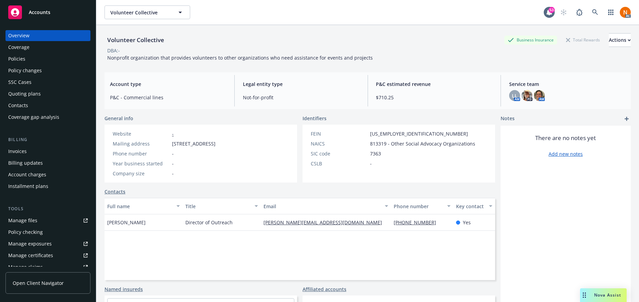
click at [51, 57] on div "Policies" at bounding box center [48, 58] width 80 height 11
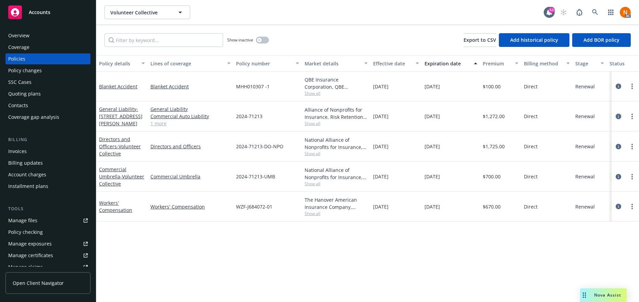
click at [618, 116] on icon "circleInformation" at bounding box center [618, 116] width 5 height 5
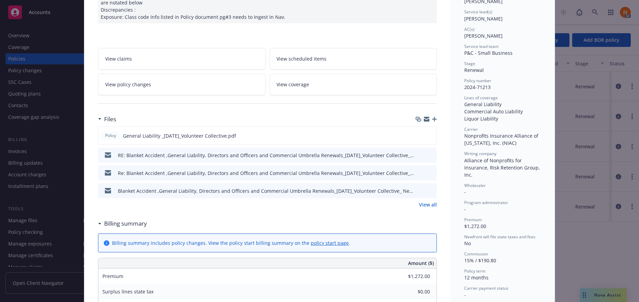
scroll to position [103, 0]
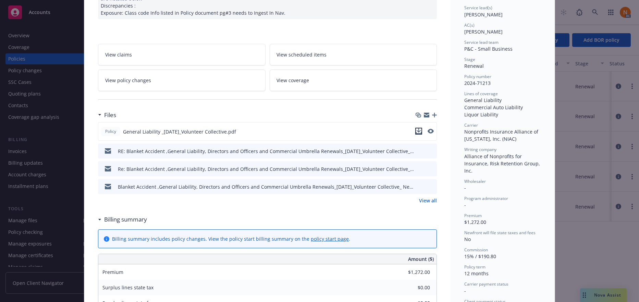
click at [418, 131] on icon "download file" at bounding box center [419, 131] width 4 height 4
click at [423, 202] on link "View all" at bounding box center [428, 200] width 18 height 7
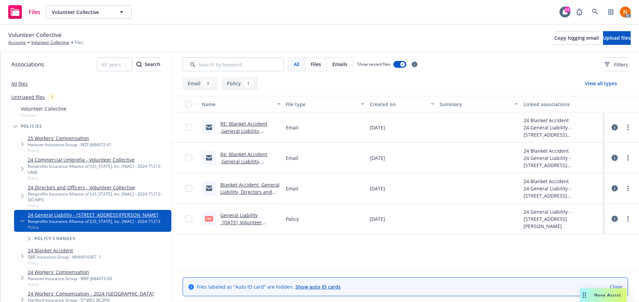
click at [262, 214] on link "General Liability _[DATE]_Volunteer Collective.pdf" at bounding box center [241, 222] width 42 height 21
click at [65, 41] on link "Volunteer Collective" at bounding box center [50, 42] width 38 height 6
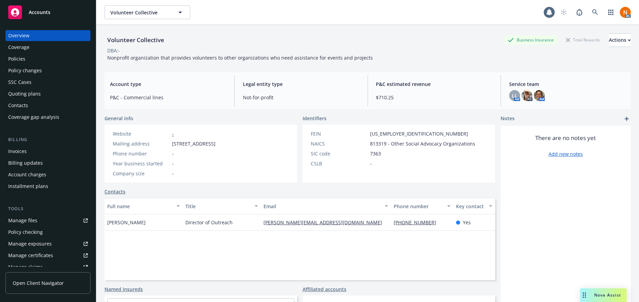
click at [218, 177] on div "Company size -" at bounding box center [164, 173] width 108 height 7
click at [370, 153] on span "7363" at bounding box center [375, 153] width 11 height 7
copy span "7363"
click at [372, 143] on span "813319 - Other Social Advocacy Organizations" at bounding box center [422, 143] width 105 height 7
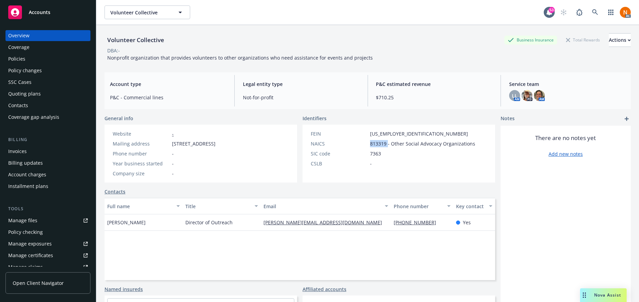
click at [372, 143] on span "813319 - Other Social Advocacy Organizations" at bounding box center [422, 143] width 105 height 7
copy span "813319"
drag, startPoint x: 403, startPoint y: 135, endPoint x: 363, endPoint y: 132, distance: 39.8
click at [363, 132] on div "FEIN [US_EMPLOYER_IDENTIFICATION_NUMBER]" at bounding box center [393, 133] width 170 height 7
copy div "[US_EMPLOYER_IDENTIFICATION_NUMBER]"
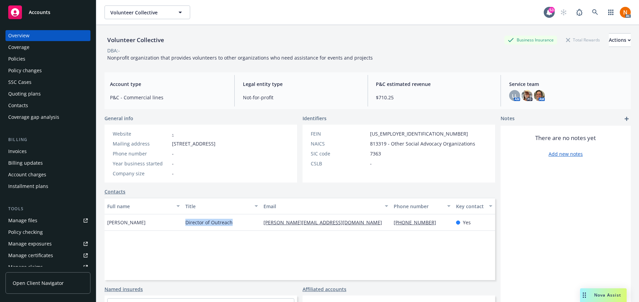
drag, startPoint x: 242, startPoint y: 231, endPoint x: 183, endPoint y: 231, distance: 59.0
click at [183, 231] on div "Director of Outreach" at bounding box center [222, 223] width 78 height 16
copy span "Director of Outreach"
drag, startPoint x: 144, startPoint y: 230, endPoint x: 500, endPoint y: 228, distance: 356.2
click at [105, 230] on div "Elisa Schwartz" at bounding box center [144, 223] width 78 height 16
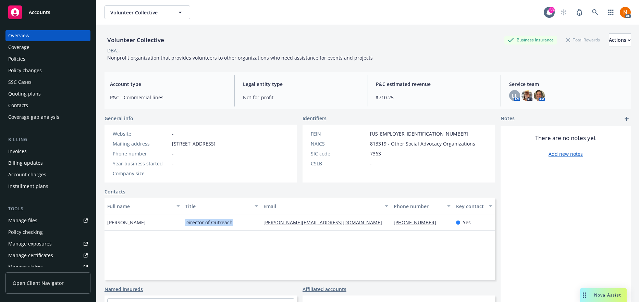
copy span "Elisa Schwartz"
drag, startPoint x: 354, startPoint y: 263, endPoint x: 358, endPoint y: 263, distance: 4.5
click at [358, 263] on div "Full name Title Email Phone number Key contact Elisa Schwartz Director of Outre…" at bounding box center [300, 239] width 391 height 82
drag, startPoint x: 435, startPoint y: 231, endPoint x: 384, endPoint y: 230, distance: 51.4
click at [384, 230] on div "Elisa Schwartz Director of Outreach elisa@volunteer-collective.org (917) 679-03…" at bounding box center [300, 223] width 391 height 16
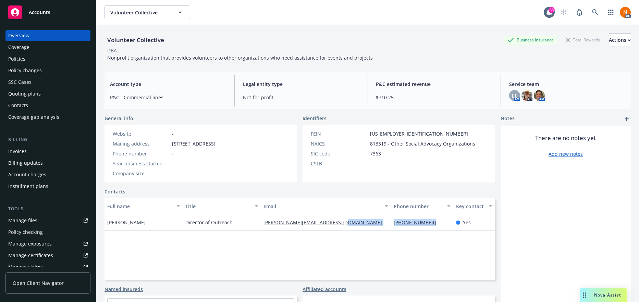
copy div "(917) 679-0349"
click at [360, 261] on div "Full name Title Email Phone number Key contact Elisa Schwartz Director of Outre…" at bounding box center [300, 239] width 391 height 82
drag, startPoint x: 342, startPoint y: 232, endPoint x: 259, endPoint y: 230, distance: 83.0
click at [261, 230] on div "elisa@volunteer-collective.org" at bounding box center [326, 223] width 130 height 16
copy link "elisa@volunteer-collective.org"
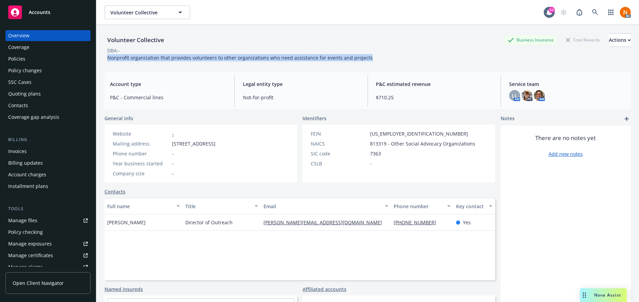
drag, startPoint x: 106, startPoint y: 56, endPoint x: 369, endPoint y: 55, distance: 263.0
click at [369, 55] on div "Volunteer Collective Business Insurance Total Rewards Actions DBA: - Nonprofit …" at bounding box center [368, 47] width 527 height 28
copy span "Nonprofit organization that provides volunteers to other organizations who need…"
drag, startPoint x: 59, startPoint y: 61, endPoint x: 300, endPoint y: 67, distance: 240.4
click at [59, 61] on div "Policies" at bounding box center [48, 58] width 80 height 11
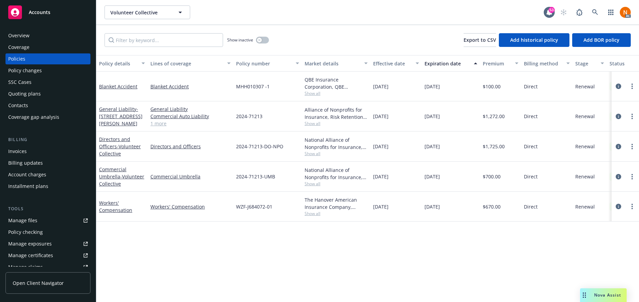
drag, startPoint x: 318, startPoint y: 119, endPoint x: 318, endPoint y: 123, distance: 4.1
click at [318, 119] on div "Alliance of Nonprofits for Insurance, Risk Retention Group, Inc., Nonprofits In…" at bounding box center [336, 113] width 63 height 14
click at [318, 124] on span "Show all" at bounding box center [336, 124] width 63 height 6
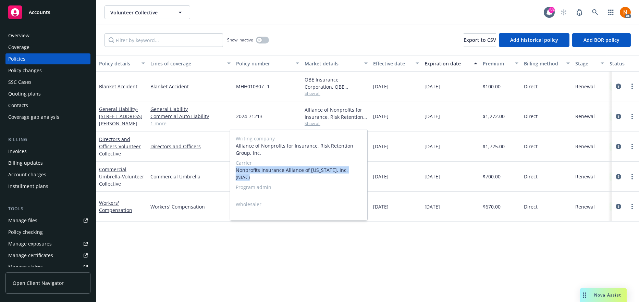
drag, startPoint x: 240, startPoint y: 171, endPoint x: 363, endPoint y: 168, distance: 122.4
click at [363, 168] on div "Writing company Alliance of Nonprofits for Insurance, Risk Retention Group, Inc…" at bounding box center [298, 175] width 137 height 91
copy span "Nonprofits Insurance Alliance of California, Inc. (NIAC)"
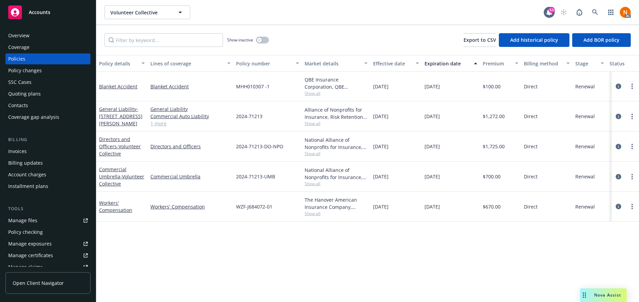
drag, startPoint x: 293, startPoint y: 110, endPoint x: 275, endPoint y: 114, distance: 18.0
click at [292, 110] on div "2024-71213" at bounding box center [267, 116] width 69 height 30
drag, startPoint x: 267, startPoint y: 117, endPoint x: 237, endPoint y: 116, distance: 30.9
click at [237, 116] on div "2024-71213" at bounding box center [267, 116] width 69 height 30
copy span "2024-71213"
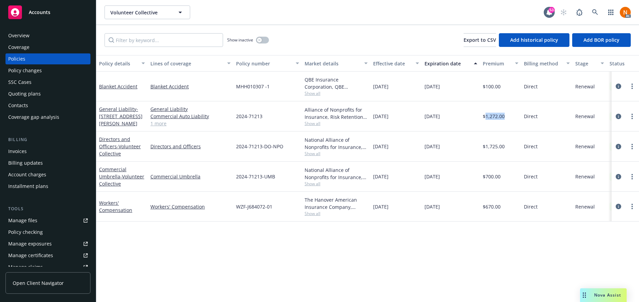
drag, startPoint x: 512, startPoint y: 116, endPoint x: 485, endPoint y: 114, distance: 27.1
click at [485, 114] on div "$1,272.00" at bounding box center [500, 116] width 41 height 30
drag, startPoint x: 317, startPoint y: 184, endPoint x: 332, endPoint y: 186, distance: 15.2
click at [317, 184] on span "Show all" at bounding box center [336, 184] width 63 height 6
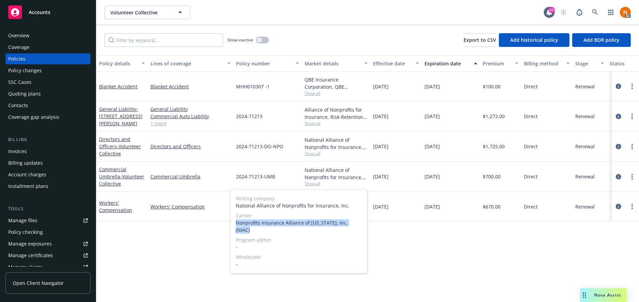
drag, startPoint x: 237, startPoint y: 225, endPoint x: 356, endPoint y: 222, distance: 119.3
click at [356, 222] on span "Nonprofits Insurance Alliance of California, Inc. (NIAC)" at bounding box center [299, 226] width 126 height 14
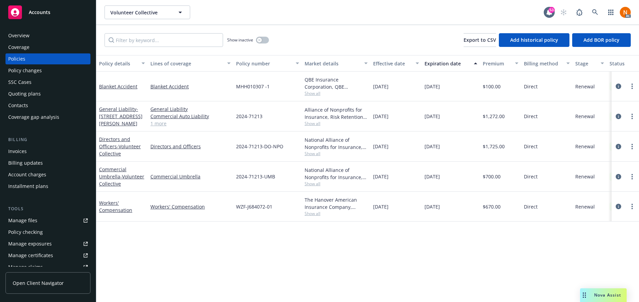
click at [288, 178] on div "2024-71213-UMB" at bounding box center [267, 177] width 69 height 30
drag, startPoint x: 277, startPoint y: 176, endPoint x: 230, endPoint y: 176, distance: 46.3
click at [230, 176] on div "Commercial Umbrella - Volunteer Collective Commercial Umbrella 2024-71213-UMB N…" at bounding box center [427, 177] width 662 height 30
drag, startPoint x: 408, startPoint y: 202, endPoint x: 408, endPoint y: 197, distance: 5.1
click at [408, 200] on div "04/03/2025" at bounding box center [396, 207] width 51 height 30
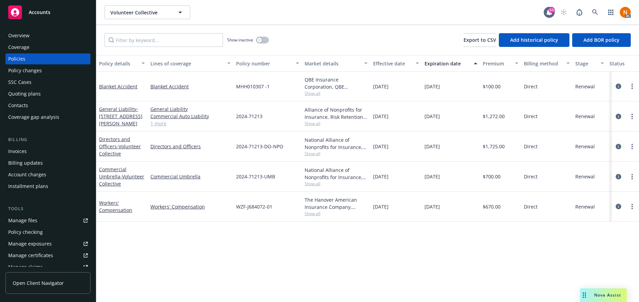
drag, startPoint x: 401, startPoint y: 175, endPoint x: 444, endPoint y: 175, distance: 43.5
click at [373, 175] on div "11/01/2024" at bounding box center [396, 177] width 51 height 30
click at [266, 37] on button "button" at bounding box center [262, 40] width 13 height 7
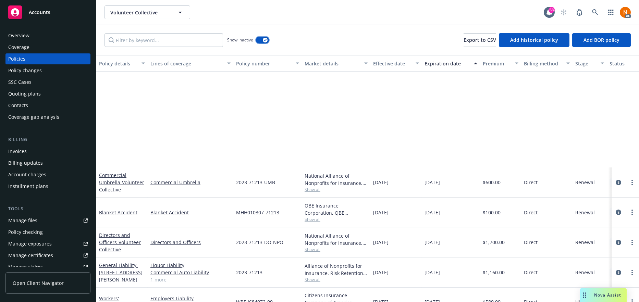
scroll to position [350, 0]
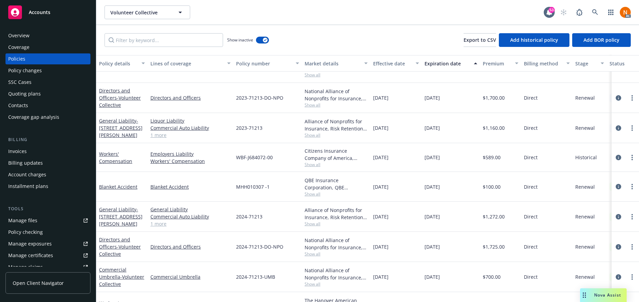
click at [165, 136] on link "1 more" at bounding box center [191, 135] width 80 height 7
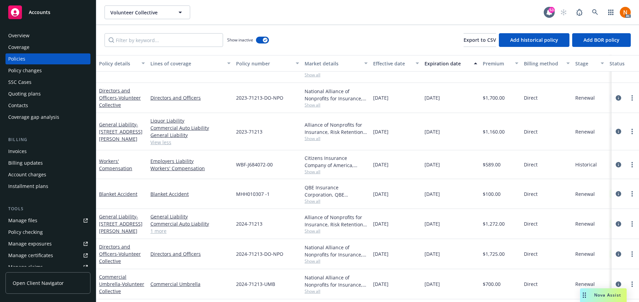
click at [315, 140] on span "Show all" at bounding box center [336, 139] width 63 height 6
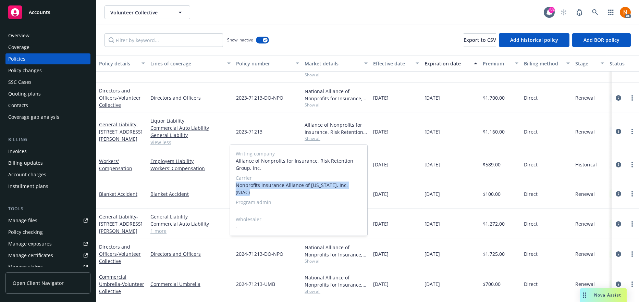
drag, startPoint x: 277, startPoint y: 182, endPoint x: 357, endPoint y: 184, distance: 80.2
click at [357, 184] on span "Nonprofits Insurance Alliance of California, Inc. (NIAC)" at bounding box center [299, 189] width 126 height 14
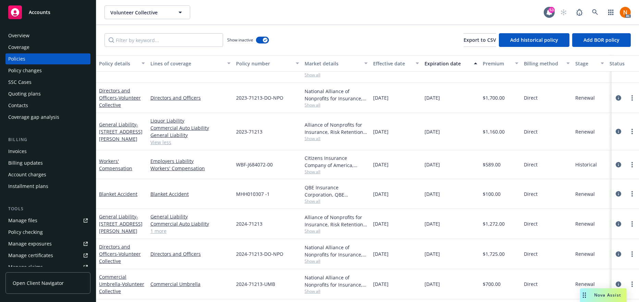
click at [303, 115] on div "Alliance of Nonprofits for Insurance, Risk Retention Group, Inc., Nonprofits In…" at bounding box center [336, 131] width 69 height 37
drag, startPoint x: 269, startPoint y: 132, endPoint x: 236, endPoint y: 131, distance: 33.6
click at [236, 131] on div "2023-71213" at bounding box center [267, 131] width 69 height 37
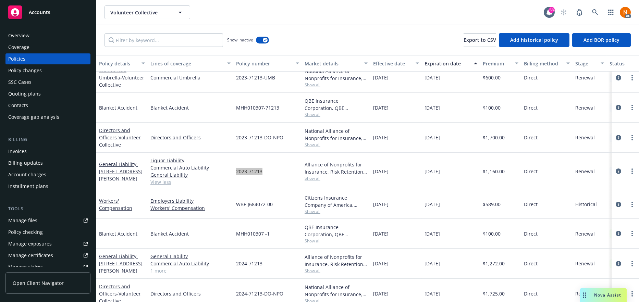
scroll to position [248, 0]
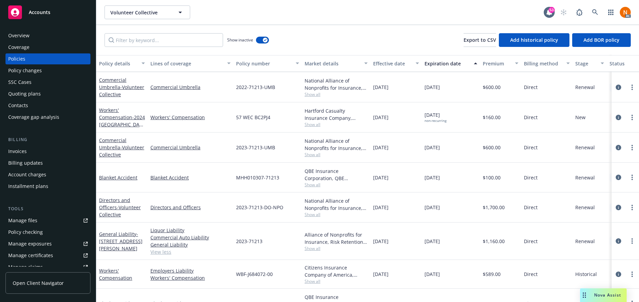
click at [313, 153] on span "Show all" at bounding box center [336, 155] width 63 height 6
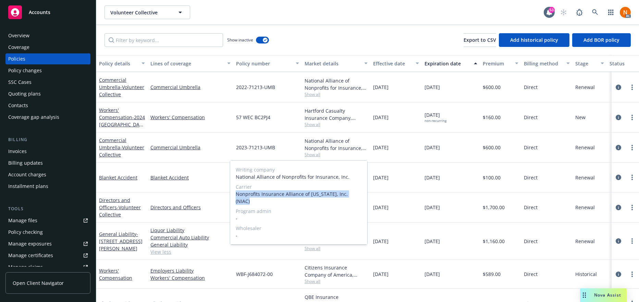
drag, startPoint x: 240, startPoint y: 194, endPoint x: 357, endPoint y: 194, distance: 116.9
click at [357, 194] on span "Nonprofits Insurance Alliance of California, Inc. (NIAC)" at bounding box center [299, 198] width 126 height 14
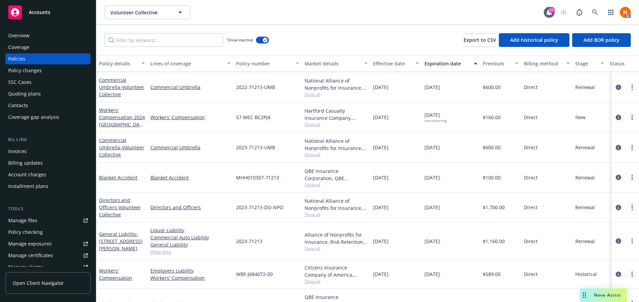
click at [286, 142] on div "2023-71213-UMB" at bounding box center [267, 148] width 69 height 30
drag, startPoint x: 280, startPoint y: 146, endPoint x: 234, endPoint y: 149, distance: 46.4
click at [234, 149] on div "2023-71213-UMB" at bounding box center [267, 148] width 69 height 30
drag, startPoint x: 412, startPoint y: 144, endPoint x: 372, endPoint y: 147, distance: 40.6
click at [372, 147] on div "11/01/2023" at bounding box center [396, 148] width 51 height 30
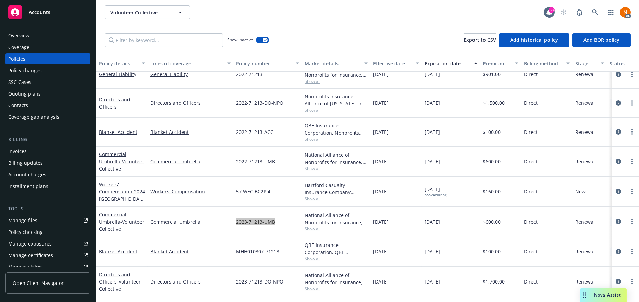
scroll to position [145, 0]
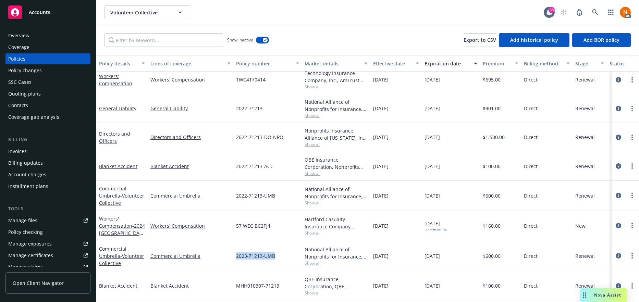
click at [315, 116] on span "Show all" at bounding box center [336, 116] width 63 height 6
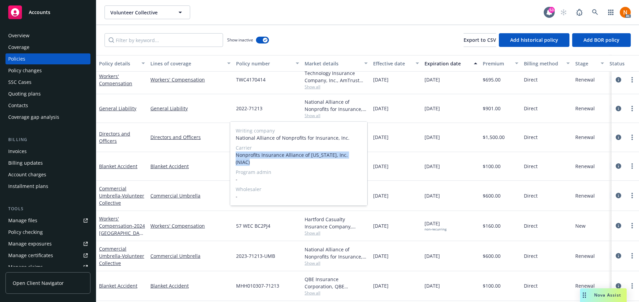
drag, startPoint x: 237, startPoint y: 156, endPoint x: 364, endPoint y: 156, distance: 126.5
click at [364, 156] on div "Writing company National Alliance of Nonprofits for Insurance, Inc. Carrier Non…" at bounding box center [298, 164] width 137 height 84
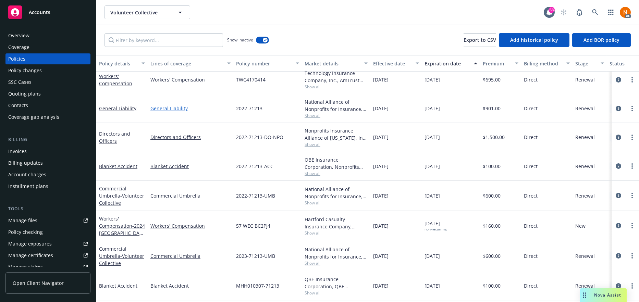
click at [204, 108] on link "General Liability" at bounding box center [191, 108] width 80 height 7
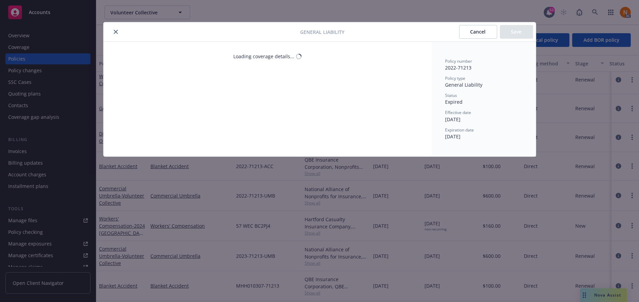
click at [116, 32] on icon "close" at bounding box center [116, 32] width 4 height 4
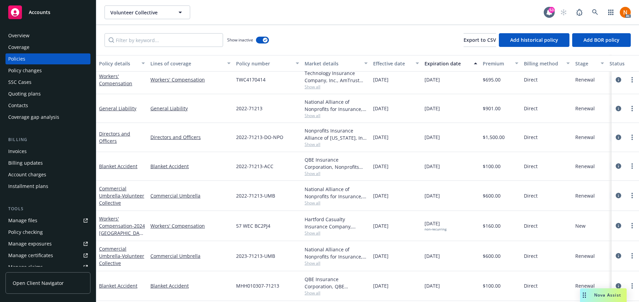
click at [317, 203] on span "Show all" at bounding box center [336, 203] width 63 height 6
drag, startPoint x: 269, startPoint y: 108, endPoint x: 237, endPoint y: 109, distance: 32.6
click at [237, 109] on div "2022-71213" at bounding box center [267, 108] width 69 height 29
drag, startPoint x: 279, startPoint y: 196, endPoint x: 228, endPoint y: 195, distance: 50.7
click at [228, 195] on div "Commercial Umbrella - Volunteer Collective Commercial Umbrella 2022-71213-UMB N…" at bounding box center [427, 196] width 662 height 30
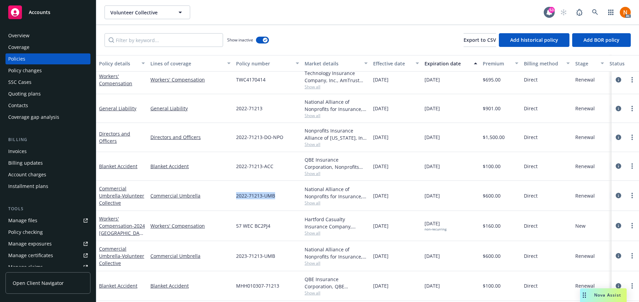
drag, startPoint x: 401, startPoint y: 193, endPoint x: 616, endPoint y: 206, distance: 215.0
click at [371, 193] on div "11/01/2022" at bounding box center [396, 196] width 51 height 30
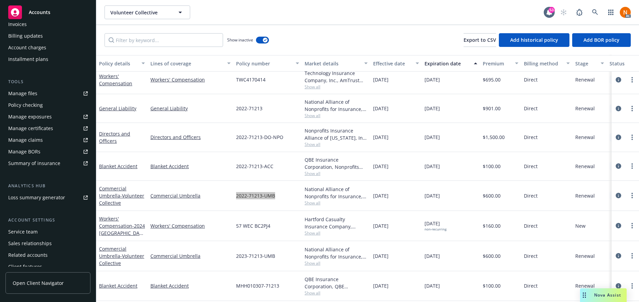
scroll to position [144, 0]
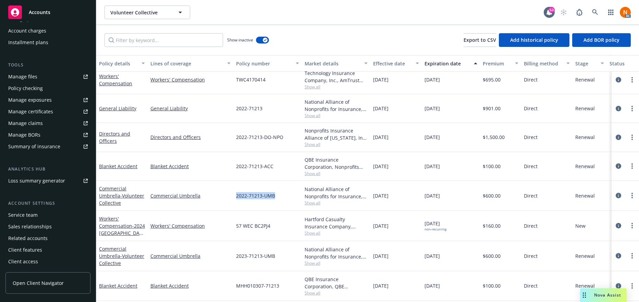
click at [45, 211] on div "Service team" at bounding box center [48, 215] width 80 height 11
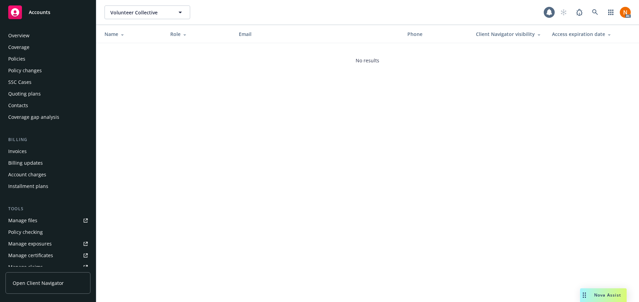
scroll to position [144, 0]
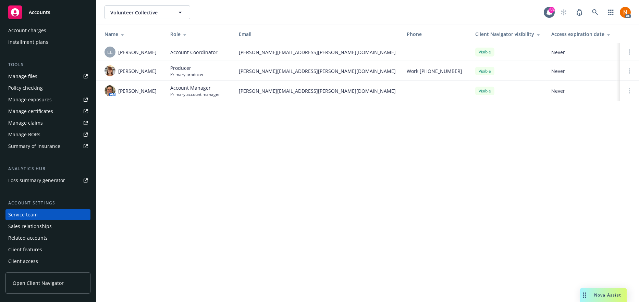
click at [257, 166] on div "Volunteer Collective Volunteer Collective 53 AC Name Role Email Phone Client Na…" at bounding box center [367, 151] width 543 height 302
drag, startPoint x: 158, startPoint y: 93, endPoint x: 119, endPoint y: 93, distance: 39.8
click at [119, 93] on div "AM Nicholas Baldwin" at bounding box center [132, 90] width 55 height 11
drag, startPoint x: 311, startPoint y: 210, endPoint x: 306, endPoint y: 199, distance: 11.7
click at [311, 210] on div "Volunteer Collective Volunteer Collective 53 AC Name Role Email Phone Client Na…" at bounding box center [367, 151] width 543 height 302
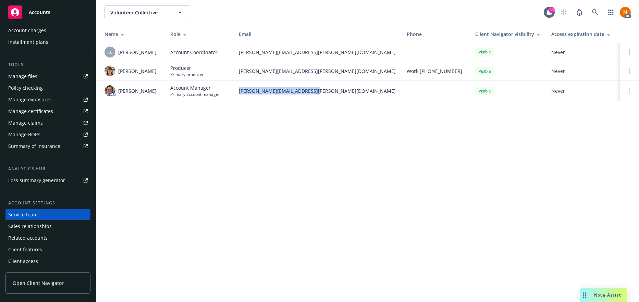
drag, startPoint x: 312, startPoint y: 95, endPoint x: 238, endPoint y: 91, distance: 73.8
click at [238, 91] on td "nicholas.baldwin@newfront.com" at bounding box center [317, 91] width 168 height 20
click at [267, 193] on div "Volunteer Collective Volunteer Collective 53 AC Name Role Email Phone Client Na…" at bounding box center [367, 151] width 543 height 302
drag, startPoint x: 119, startPoint y: 67, endPoint x: 138, endPoint y: 76, distance: 20.9
click at [138, 75] on span "Maureen Bernstein" at bounding box center [137, 71] width 38 height 7
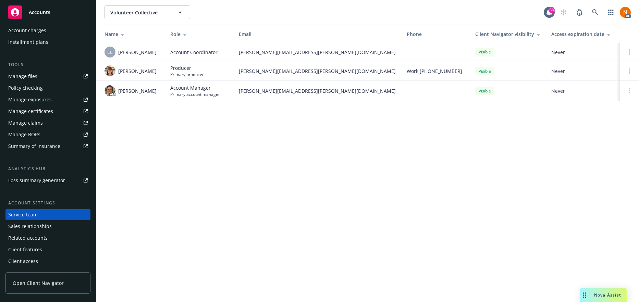
click at [191, 136] on div "Volunteer Collective Volunteer Collective 53 AC Name Role Email Phone Client Na…" at bounding box center [367, 151] width 543 height 302
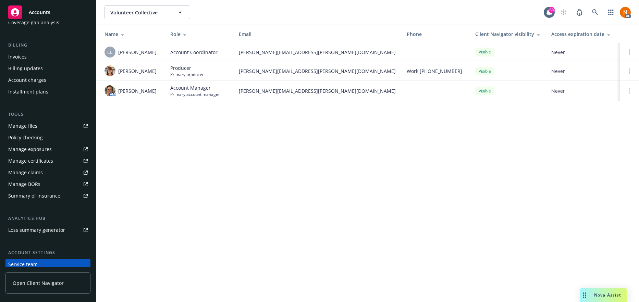
scroll to position [7, 0]
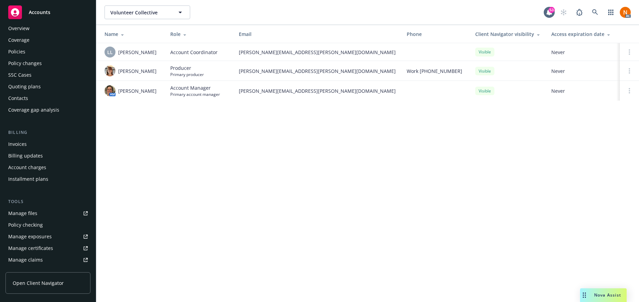
drag, startPoint x: 36, startPoint y: 49, endPoint x: 46, endPoint y: 49, distance: 10.3
click at [36, 49] on div "Policies" at bounding box center [48, 51] width 80 height 11
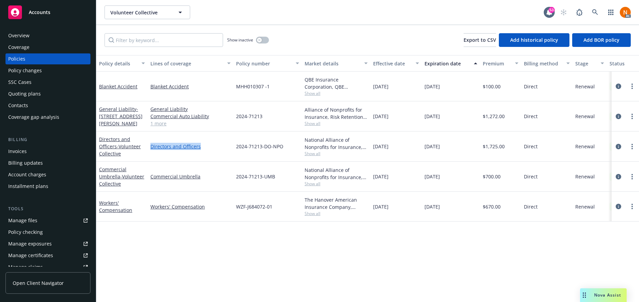
drag, startPoint x: 151, startPoint y: 144, endPoint x: 201, endPoint y: 148, distance: 50.6
click at [201, 148] on link "Directors and Officers" at bounding box center [191, 146] width 80 height 7
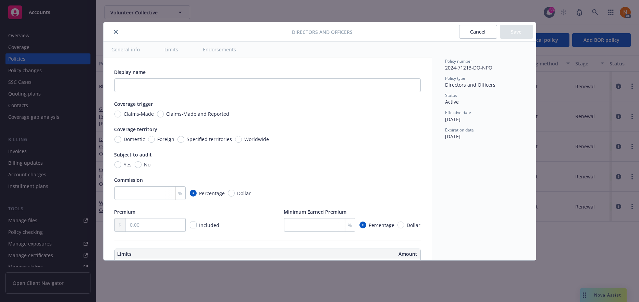
type textarea "x"
